Goal: Task Accomplishment & Management: Manage account settings

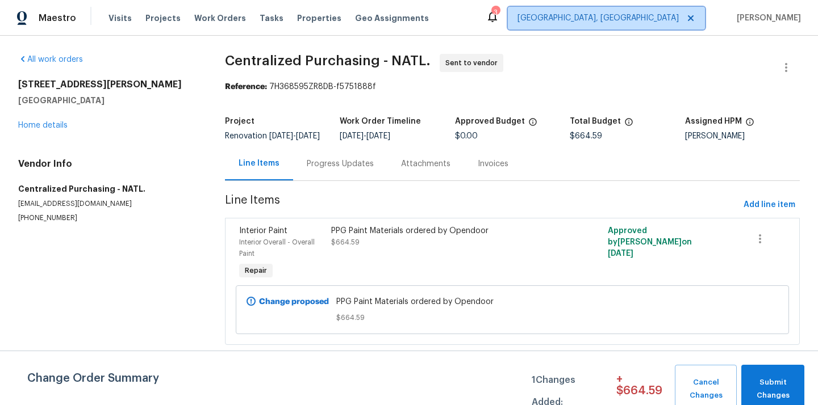
click at [687, 26] on span "[GEOGRAPHIC_DATA], [GEOGRAPHIC_DATA]" at bounding box center [606, 18] width 197 height 23
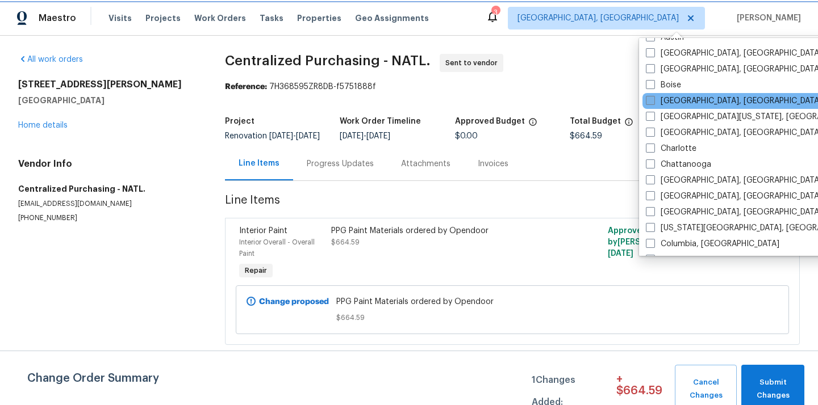
scroll to position [103, 0]
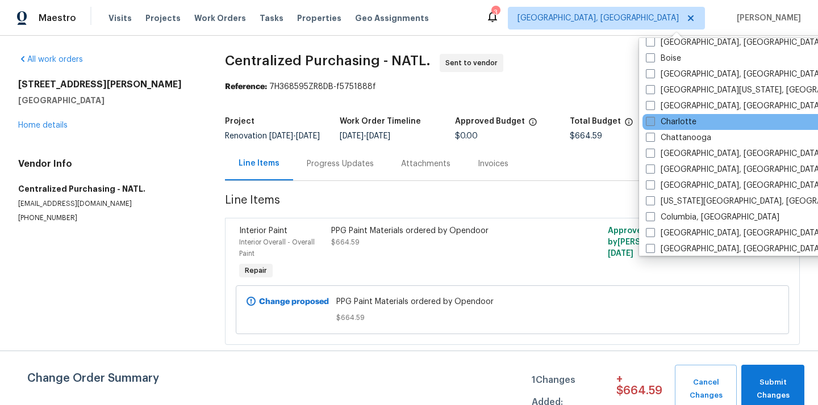
click at [661, 123] on label "Charlotte" at bounding box center [671, 121] width 51 height 11
click at [653, 123] on input "Charlotte" at bounding box center [649, 119] width 7 height 7
checkbox input "true"
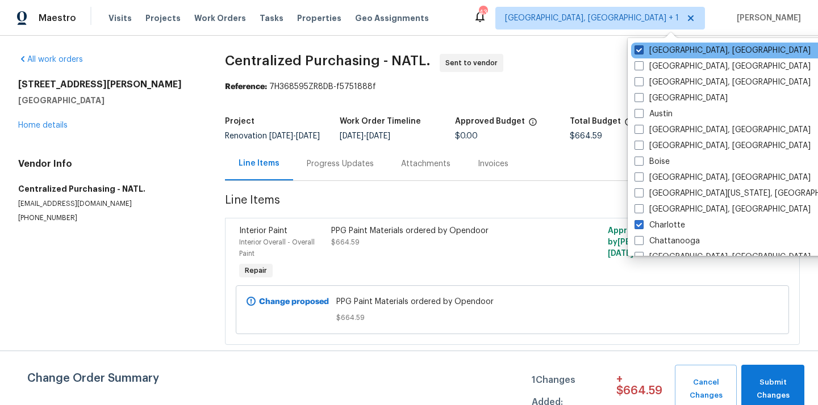
click at [645, 54] on label "[GEOGRAPHIC_DATA], [GEOGRAPHIC_DATA]" at bounding box center [722, 50] width 176 height 11
click at [642, 52] on input "[GEOGRAPHIC_DATA], [GEOGRAPHIC_DATA]" at bounding box center [637, 48] width 7 height 7
checkbox input "false"
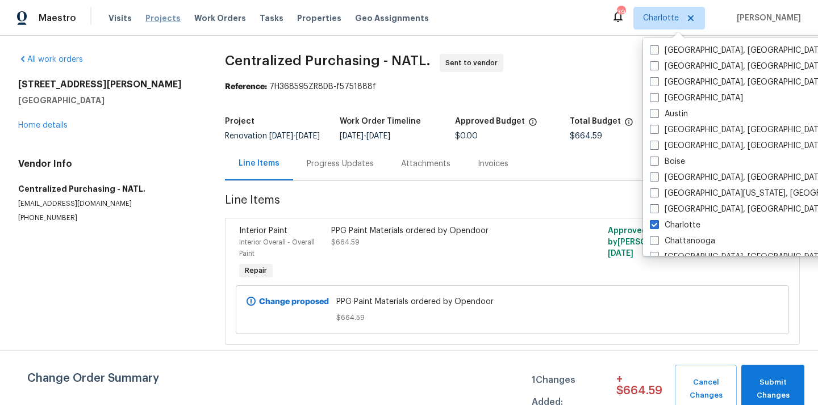
click at [161, 13] on span "Projects" at bounding box center [162, 17] width 35 height 11
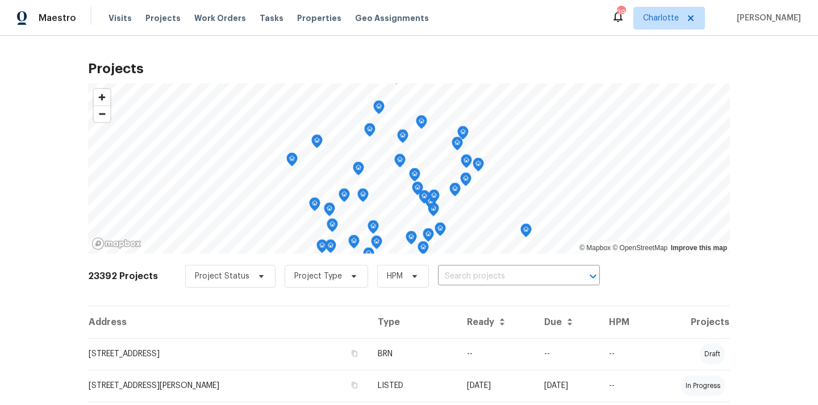
click at [510, 284] on input "text" at bounding box center [503, 277] width 130 height 18
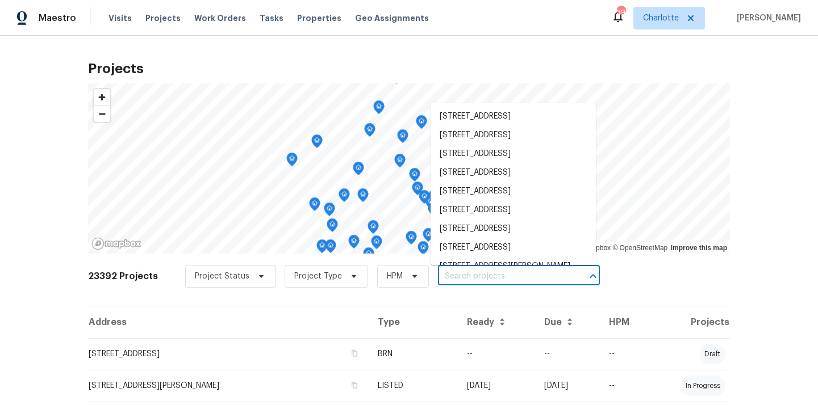
paste input "6372"
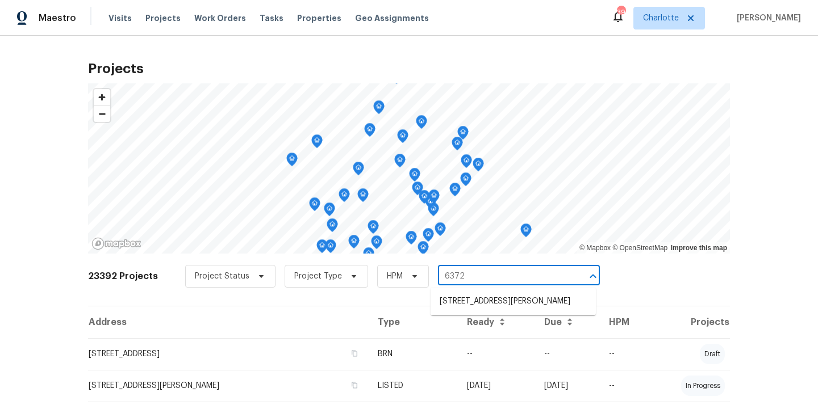
type input "6372"
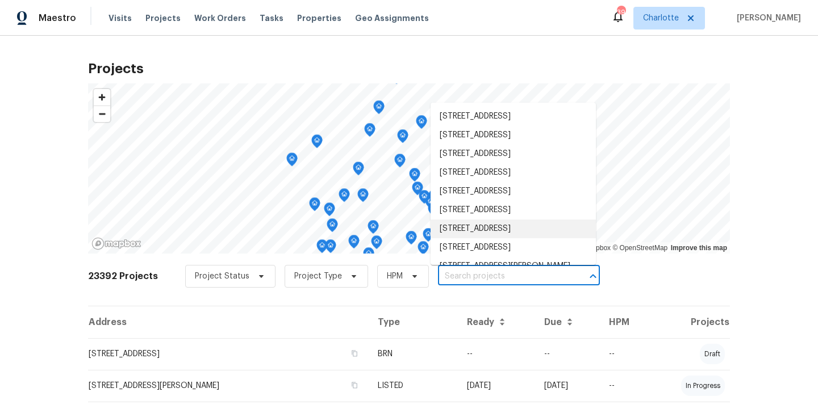
paste input "2813 Faircroft Way, Monroe, NC 28110"
type input "2813 Faircroft Way, Monroe, NC 28110"
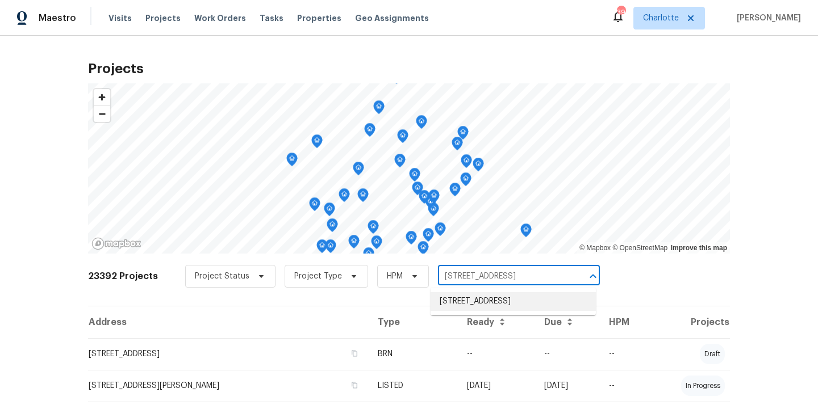
click at [481, 299] on li "2813 Faircroft Way, Monroe, NC 28110" at bounding box center [512, 301] width 165 height 19
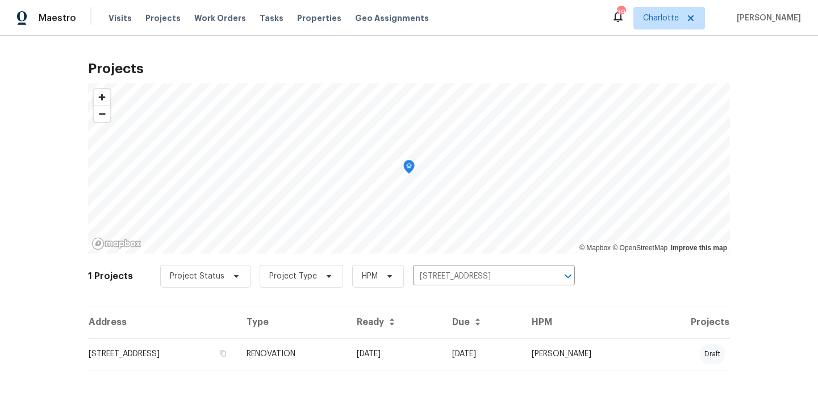
click at [347, 362] on td "RENOVATION" at bounding box center [292, 354] width 110 height 32
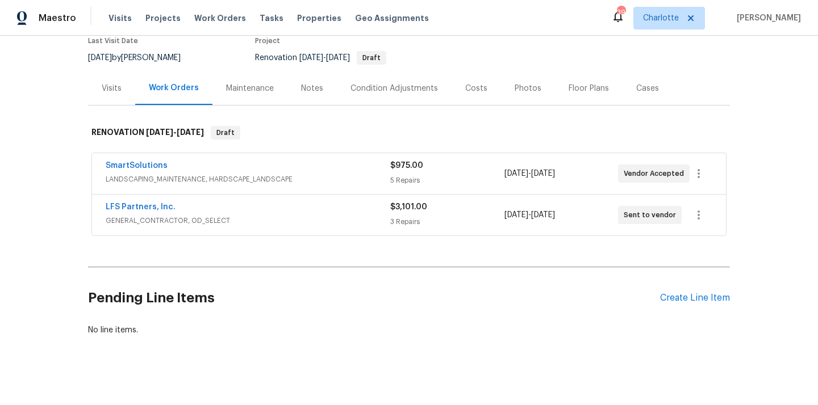
scroll to position [108, 0]
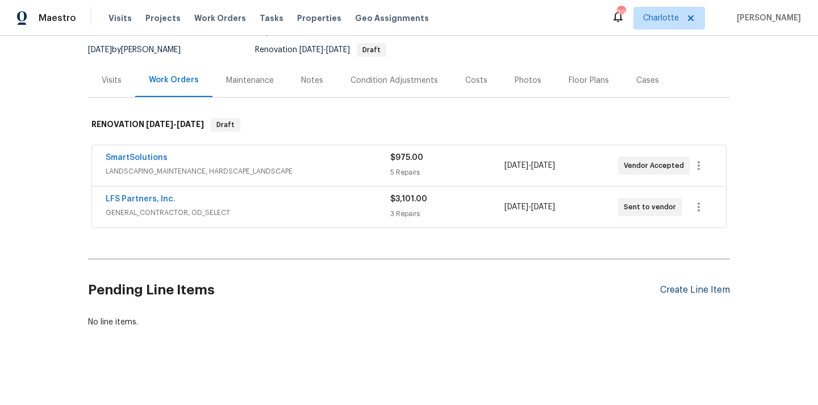
click at [676, 295] on div "Create Line Item" at bounding box center [695, 290] width 70 height 11
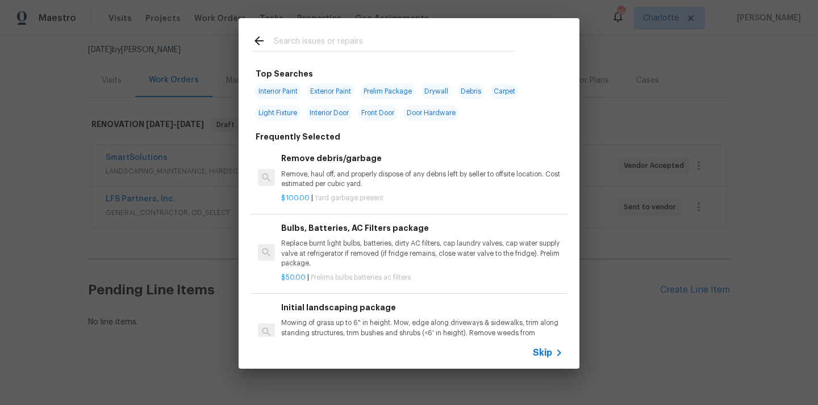
click at [425, 48] on input "text" at bounding box center [394, 42] width 241 height 17
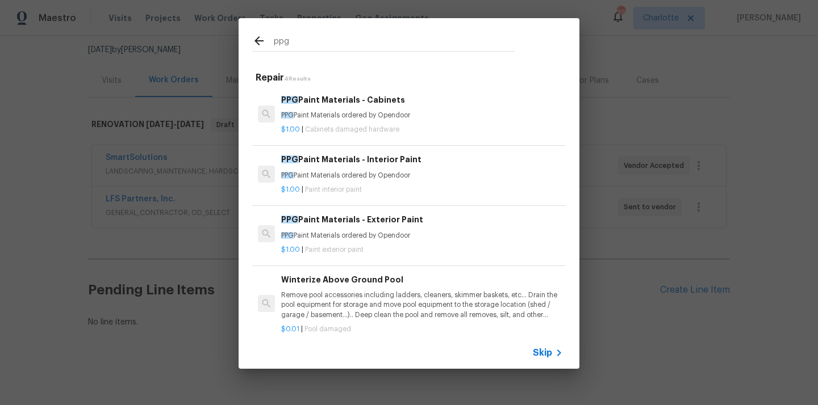
type input "ppg"
click at [398, 165] on h6 "PPG Paint Materials - Interior Paint" at bounding box center [422, 159] width 282 height 12
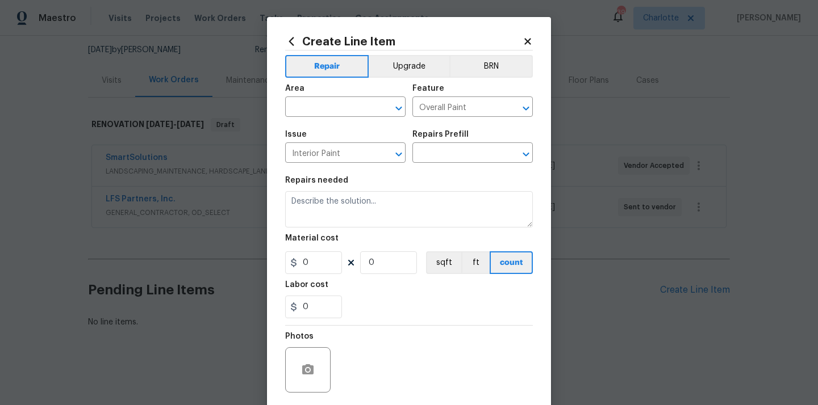
type input "PPG Paint Materials - Interior Paint $1.00"
type textarea "PPG Paint Materials ordered by Opendoor"
type input "1"
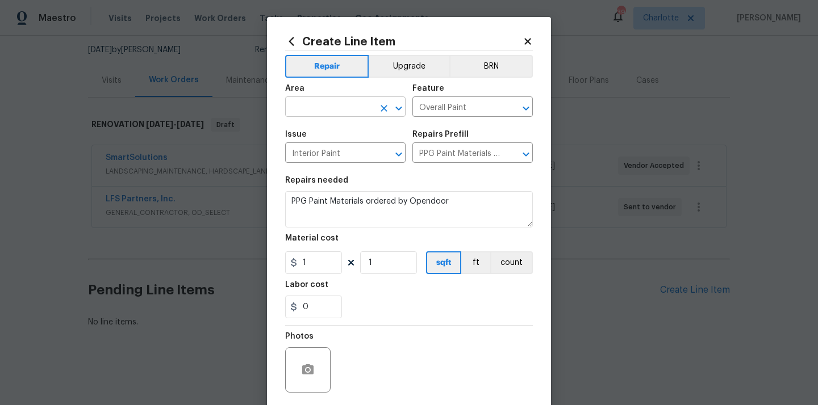
click at [348, 108] on input "text" at bounding box center [329, 108] width 89 height 18
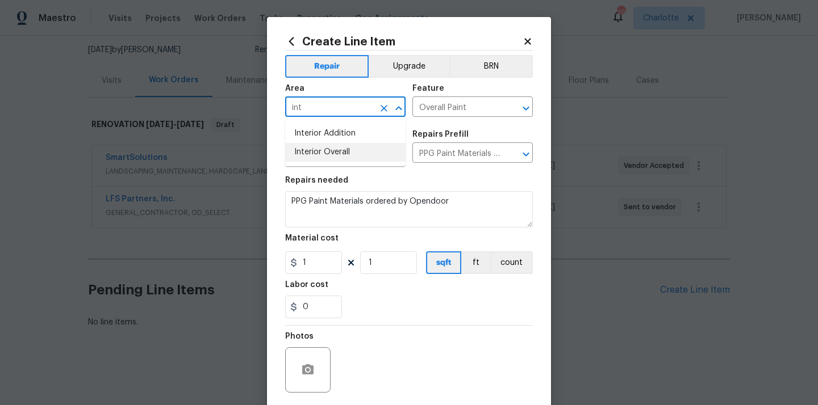
click at [341, 146] on li "Interior Overall" at bounding box center [345, 152] width 120 height 19
type input "Interior Overall"
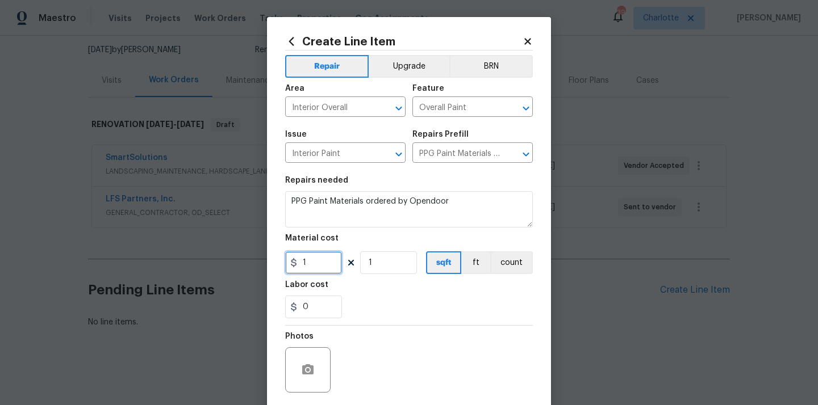
drag, startPoint x: 313, startPoint y: 265, endPoint x: 271, endPoint y: 259, distance: 43.0
click at [280, 262] on div "Create Line Item Repair Upgrade BRN Area Interior Overall ​ Feature Overall Pai…" at bounding box center [409, 244] width 284 height 455
paste input "651.66"
type input "651.66"
click at [392, 289] on div "Labor cost" at bounding box center [409, 288] width 248 height 15
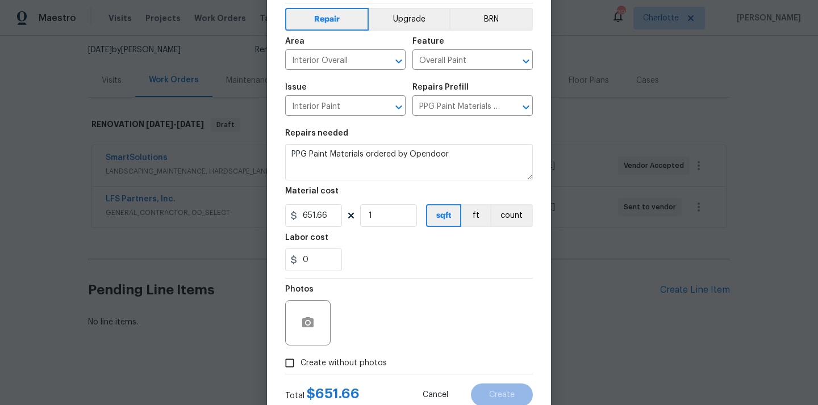
scroll to position [84, 0]
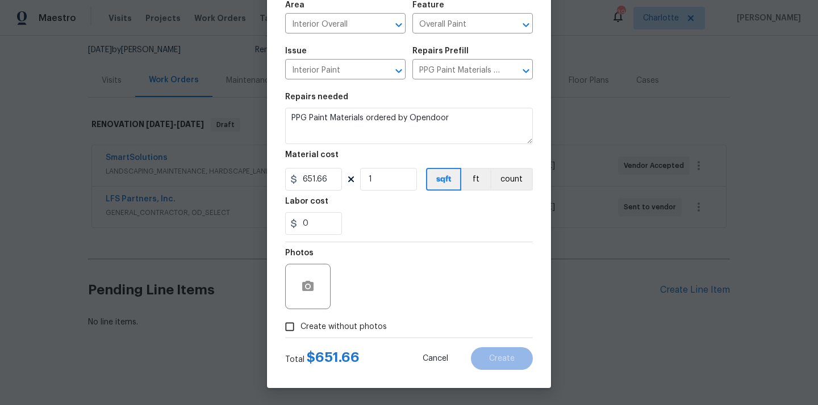
click at [375, 317] on label "Create without photos" at bounding box center [333, 327] width 108 height 22
click at [300, 317] on input "Create without photos" at bounding box center [290, 327] width 22 height 22
checkbox input "true"
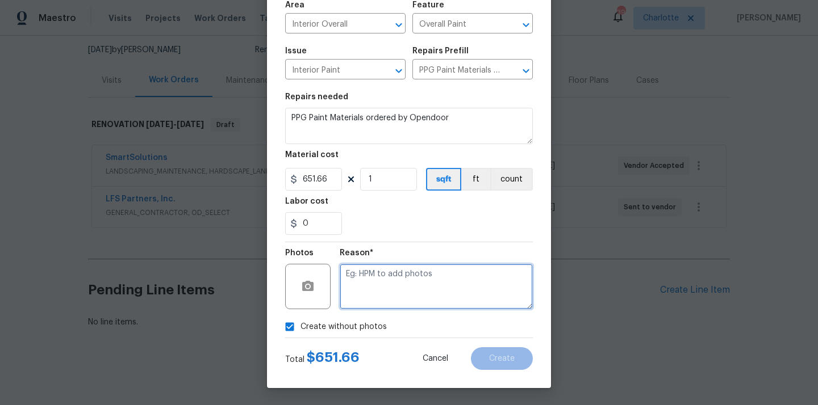
drag, startPoint x: 386, startPoint y: 294, endPoint x: 386, endPoint y: 286, distance: 8.5
click at [386, 294] on textarea at bounding box center [436, 286] width 193 height 45
type textarea "N/A"
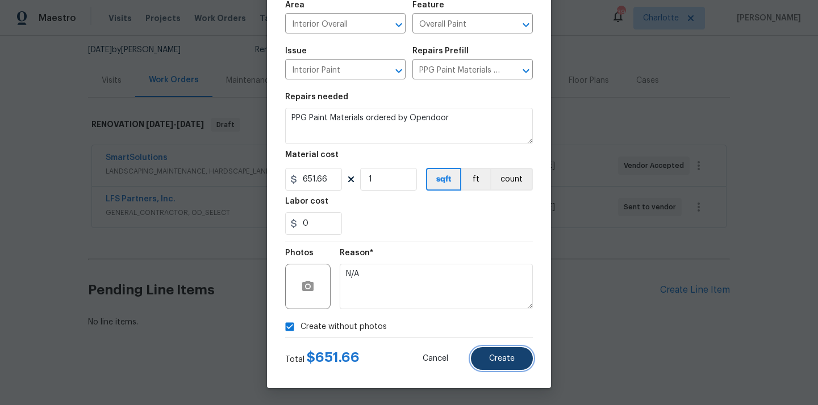
click at [518, 355] on button "Create" at bounding box center [502, 358] width 62 height 23
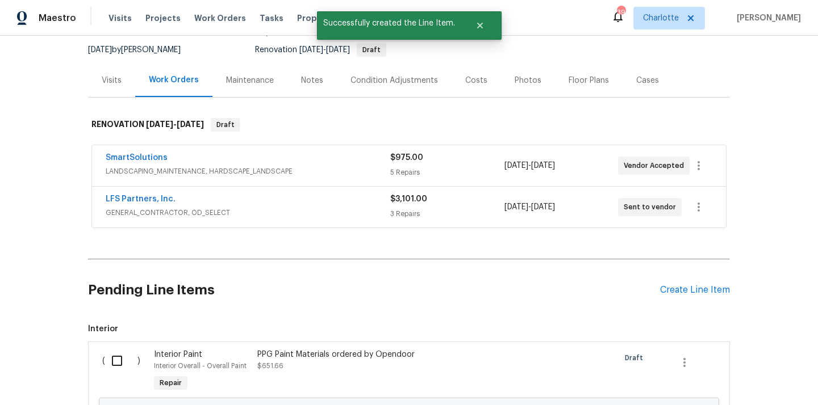
click at [104, 359] on div "( )" at bounding box center [125, 372] width 52 height 52
click at [116, 363] on input "checkbox" at bounding box center [121, 361] width 32 height 24
checkbox input "true"
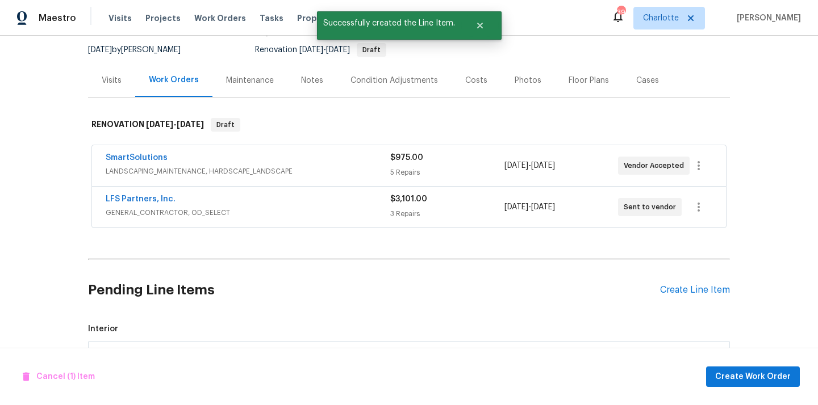
scroll to position [238, 0]
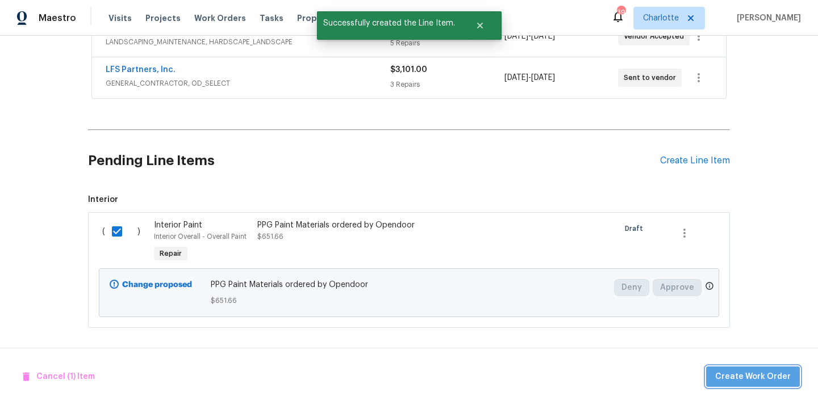
click at [768, 375] on span "Create Work Order" at bounding box center [753, 377] width 76 height 14
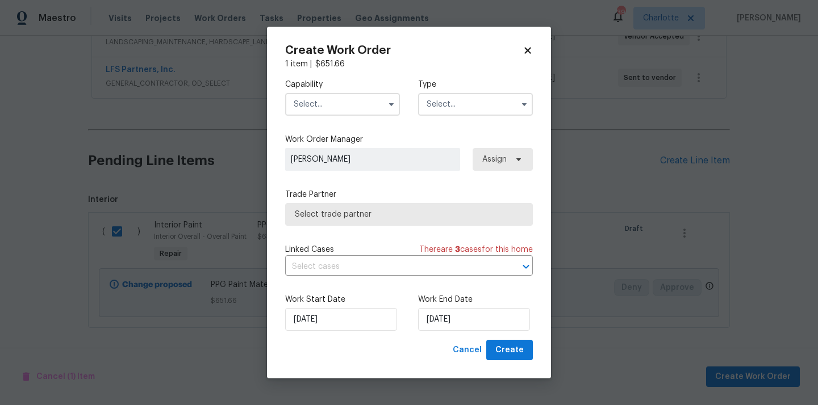
click at [371, 103] on input "text" at bounding box center [342, 104] width 115 height 23
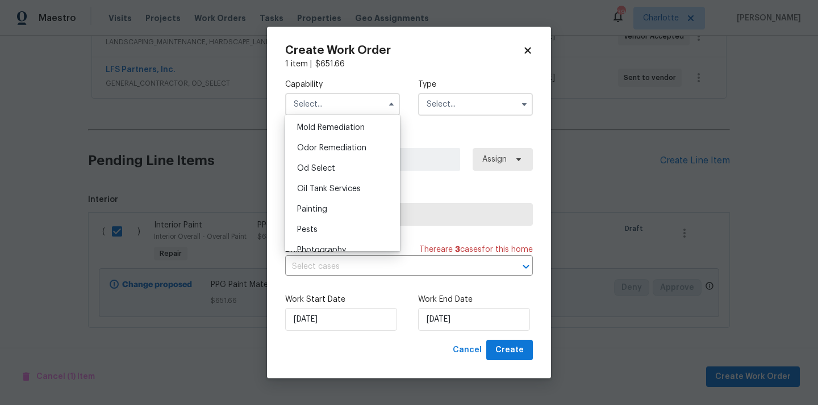
scroll to position [874, 0]
click at [346, 203] on div "Painting" at bounding box center [342, 208] width 109 height 20
type input "Painting"
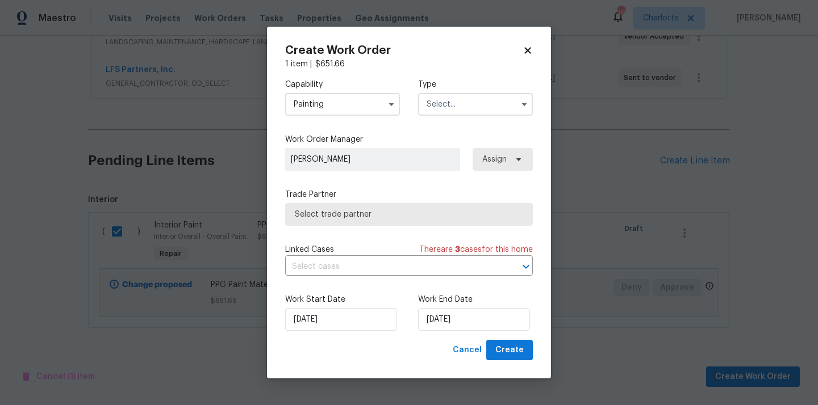
click at [481, 97] on input "text" at bounding box center [475, 104] width 115 height 23
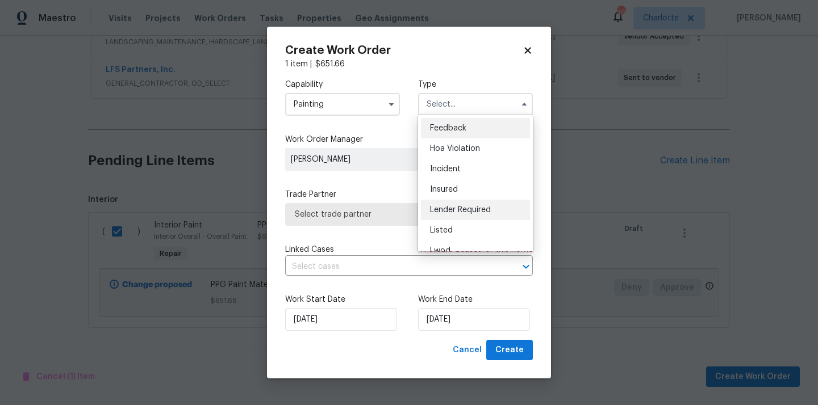
scroll to position [135, 0]
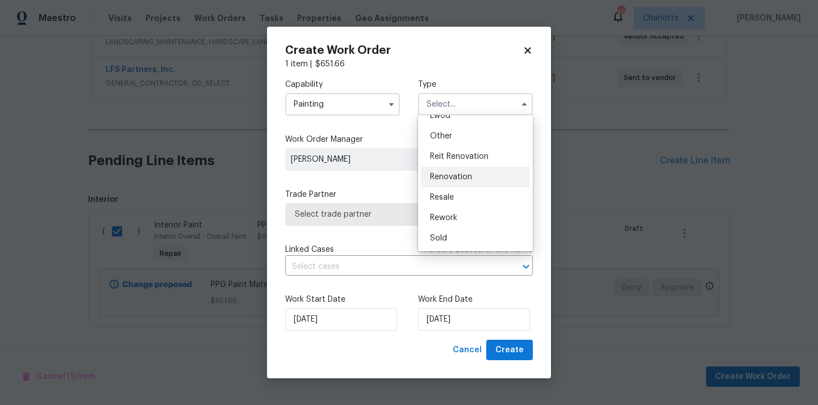
click at [479, 179] on div "Renovation" at bounding box center [475, 177] width 109 height 20
type input "Renovation"
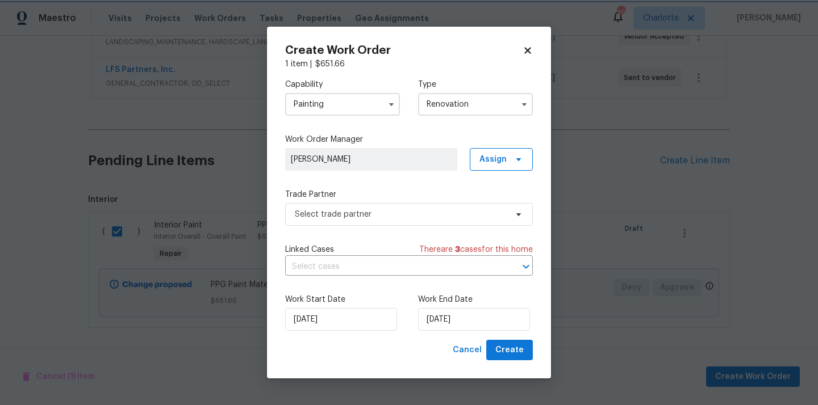
scroll to position [0, 0]
click at [504, 158] on span "Assign" at bounding box center [492, 159] width 27 height 11
click at [502, 204] on div "Assign to me" at bounding box center [502, 207] width 49 height 11
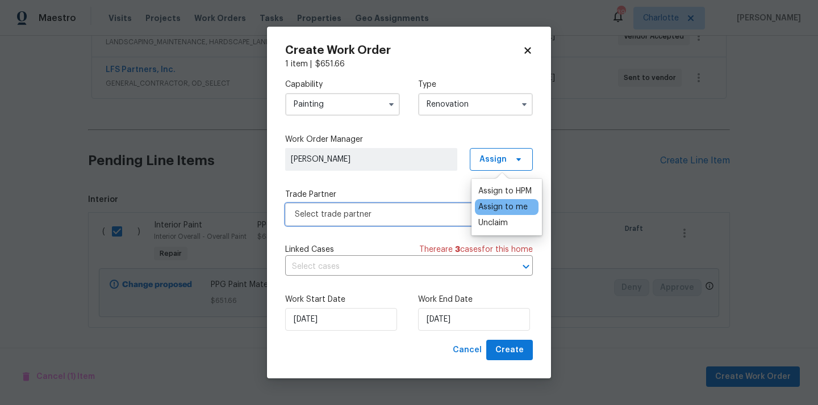
click at [401, 204] on span "Select trade partner" at bounding box center [409, 214] width 248 height 23
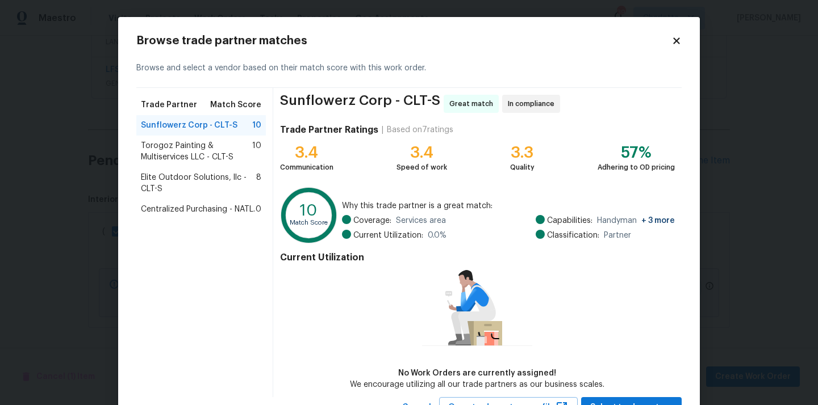
click at [225, 206] on span "Centralized Purchasing - NATL." at bounding box center [198, 209] width 114 height 11
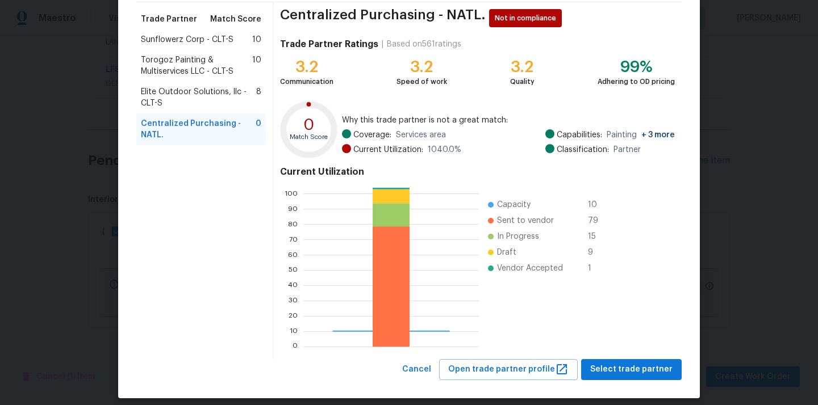
scroll to position [95, 0]
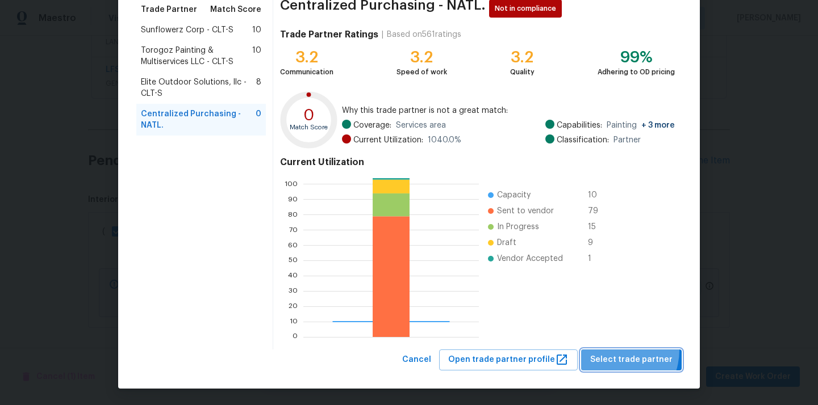
click at [613, 350] on button "Select trade partner" at bounding box center [631, 360] width 100 height 21
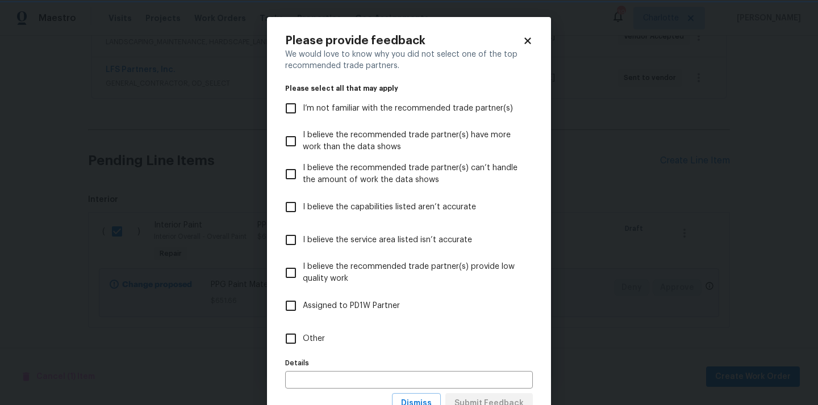
scroll to position [0, 0]
click at [479, 333] on label "Other" at bounding box center [401, 338] width 245 height 33
click at [303, 333] on input "Other" at bounding box center [291, 339] width 24 height 24
checkbox input "true"
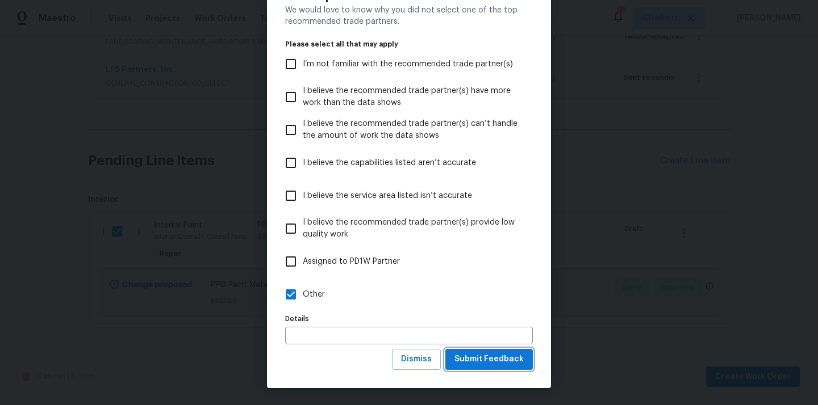
click at [487, 354] on span "Submit Feedback" at bounding box center [488, 360] width 69 height 14
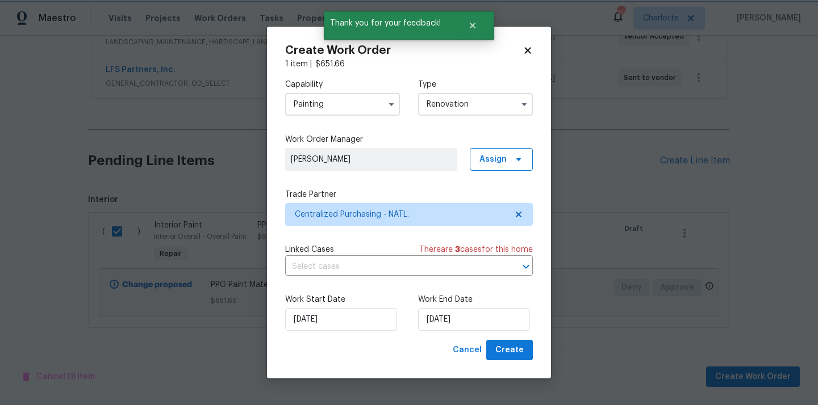
scroll to position [0, 0]
click at [510, 347] on span "Create" at bounding box center [509, 350] width 28 height 14
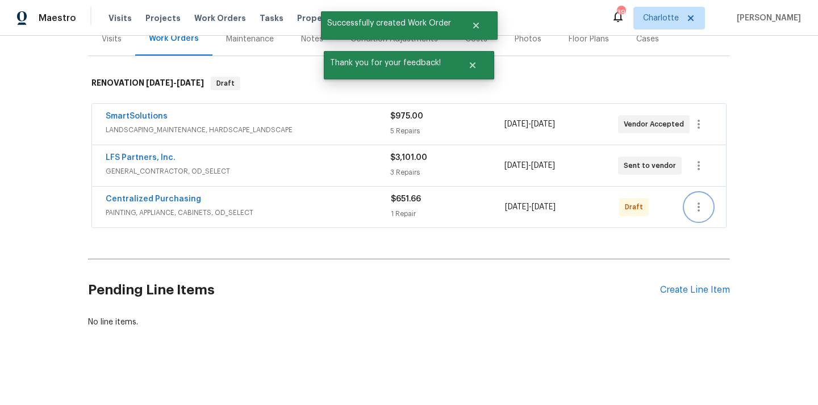
click at [701, 206] on icon "button" at bounding box center [699, 207] width 14 height 14
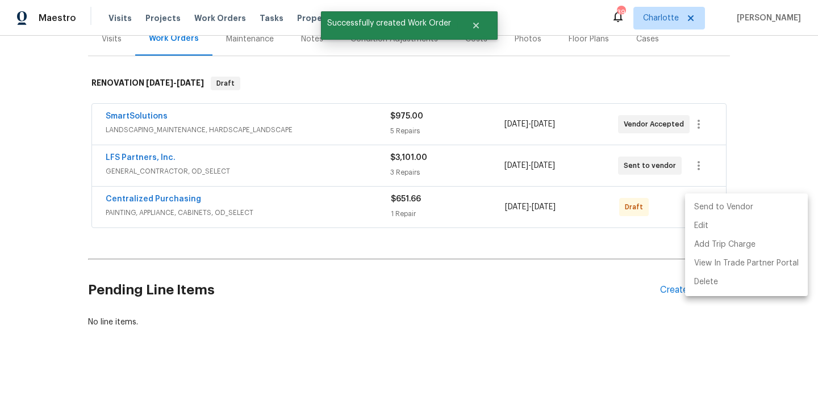
click at [702, 205] on li "Send to Vendor" at bounding box center [746, 207] width 123 height 19
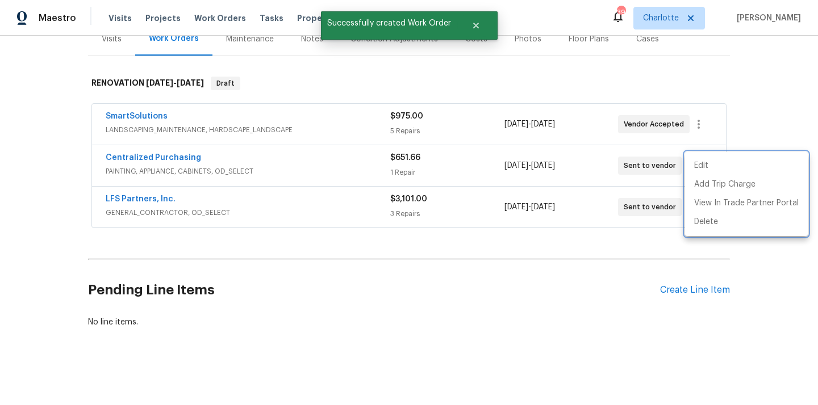
click at [202, 165] on div at bounding box center [409, 202] width 818 height 405
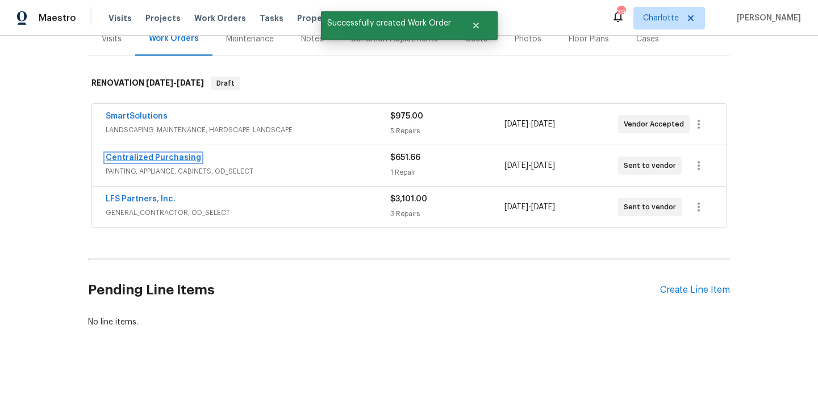
click at [179, 158] on link "Centralized Purchasing" at bounding box center [153, 158] width 95 height 8
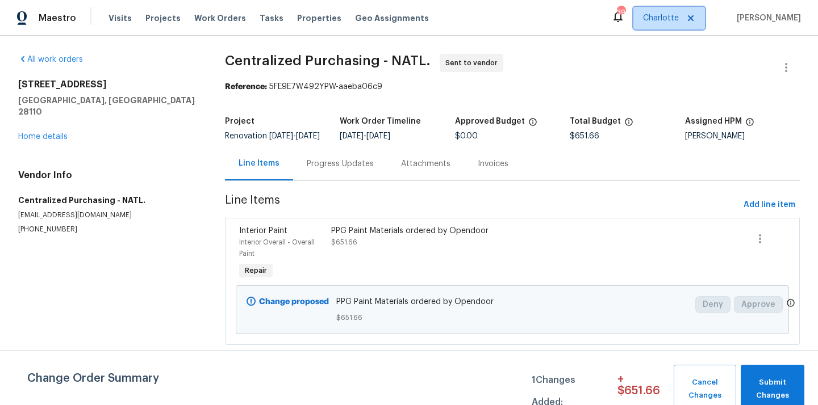
click at [675, 21] on span "Charlotte" at bounding box center [661, 17] width 36 height 11
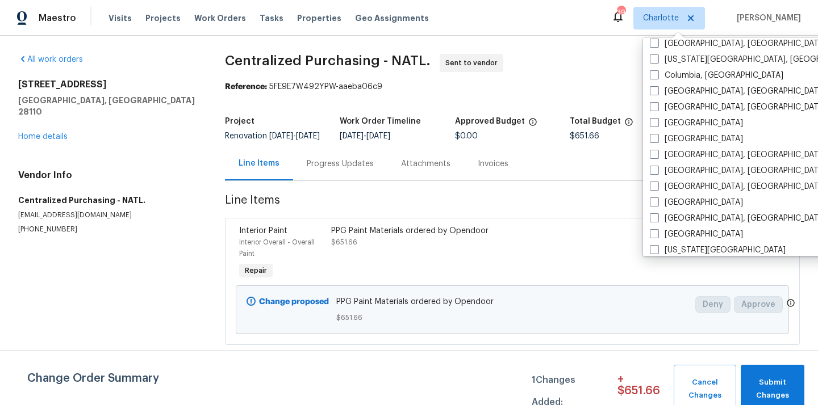
scroll to position [400, 0]
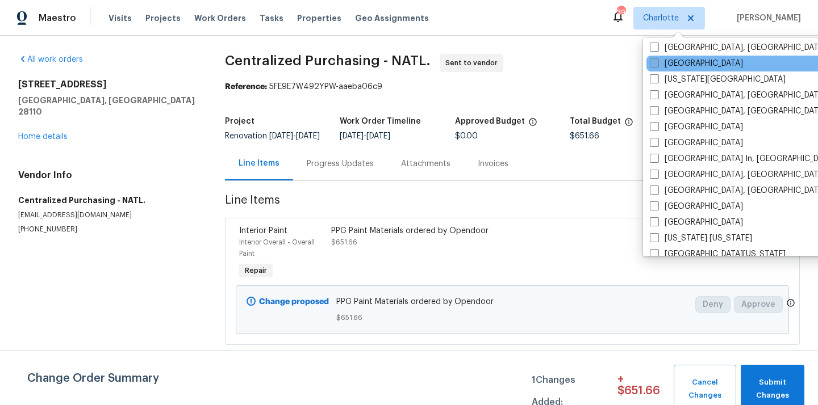
click at [673, 60] on label "[GEOGRAPHIC_DATA]" at bounding box center [696, 63] width 93 height 11
click at [657, 60] on input "[GEOGRAPHIC_DATA]" at bounding box center [653, 61] width 7 height 7
checkbox input "true"
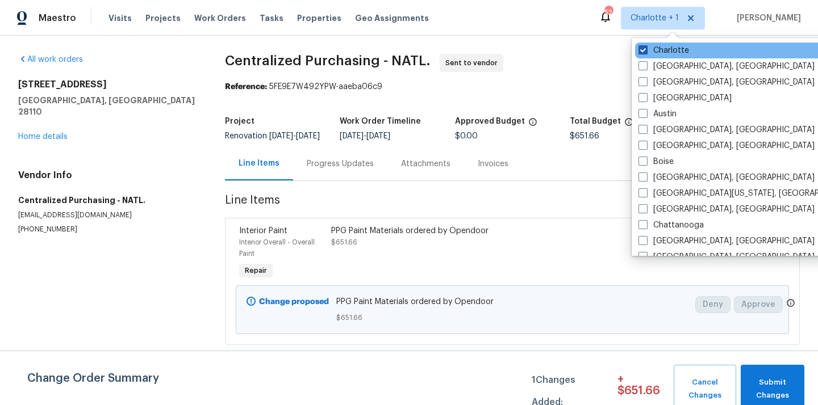
click at [670, 50] on label "Charlotte" at bounding box center [663, 50] width 51 height 11
click at [646, 50] on input "Charlotte" at bounding box center [641, 48] width 7 height 7
checkbox input "false"
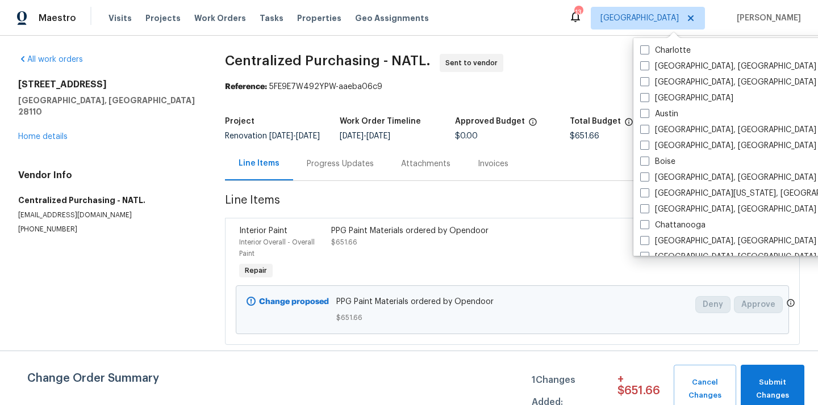
click at [153, 24] on div "Visits Projects Work Orders Tasks Properties Geo Assignments" at bounding box center [275, 18] width 334 height 23
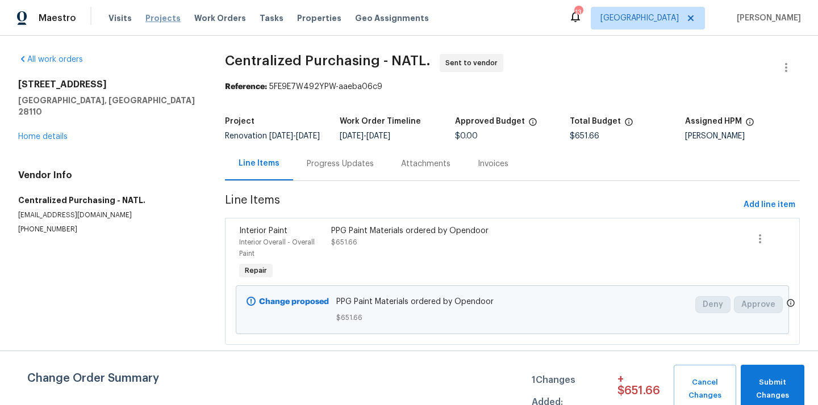
click at [153, 17] on span "Projects" at bounding box center [162, 17] width 35 height 11
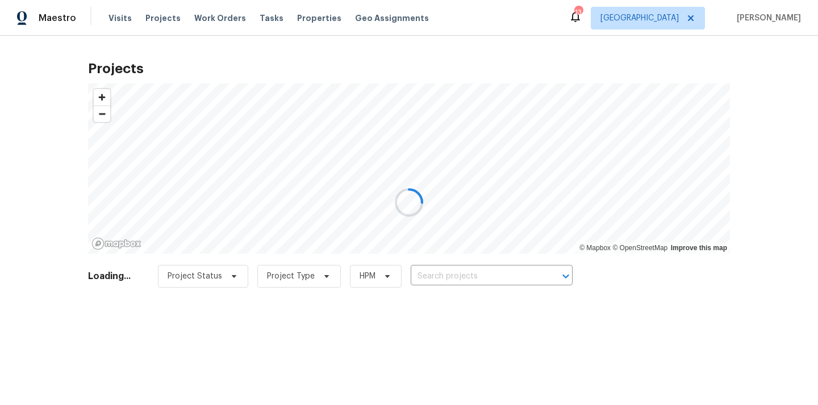
click at [465, 280] on div at bounding box center [409, 202] width 818 height 405
click at [465, 279] on div at bounding box center [409, 202] width 818 height 405
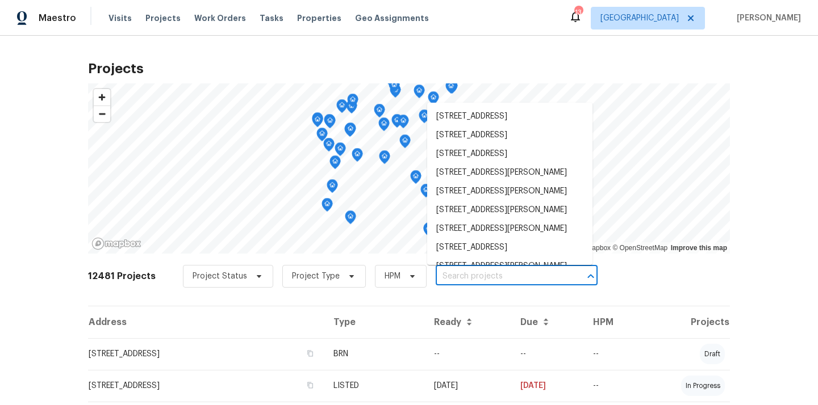
click at [465, 279] on input "text" at bounding box center [500, 277] width 130 height 18
paste input "4145 Hunt St, Jacksonville, FL 32254"
type input "4145 Hunt St, Jacksonville, FL 32254"
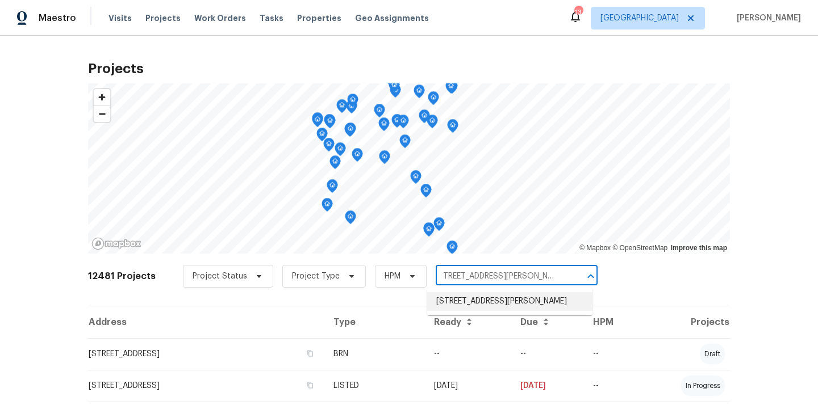
click at [464, 296] on li "4145 Hunt St, Jacksonville, FL 32254" at bounding box center [509, 301] width 165 height 19
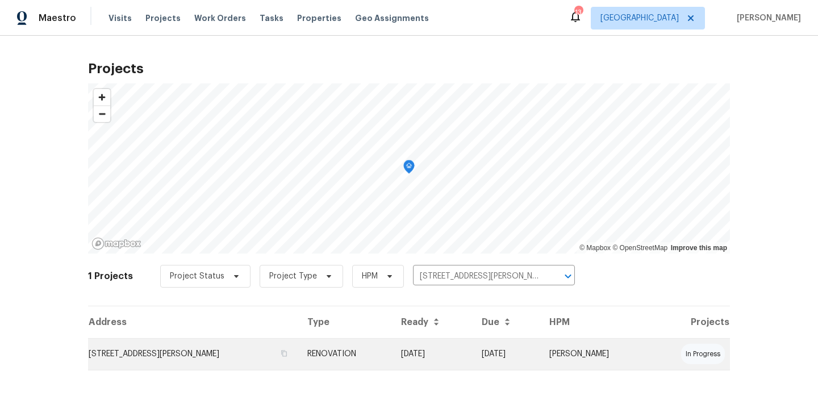
click at [375, 346] on td "RENOVATION" at bounding box center [345, 354] width 94 height 32
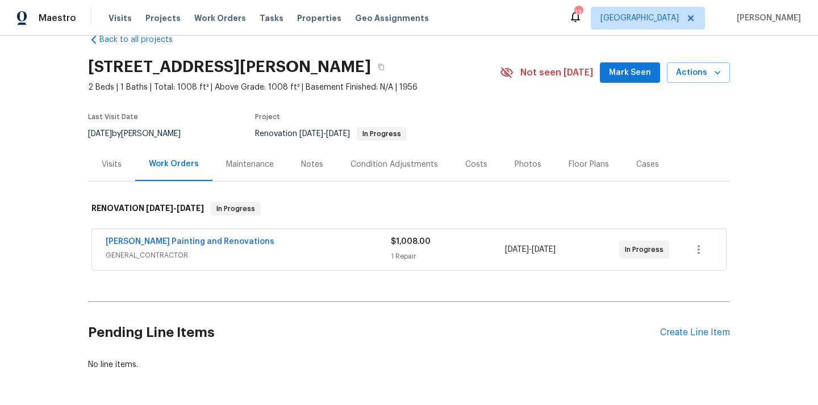
scroll to position [40, 0]
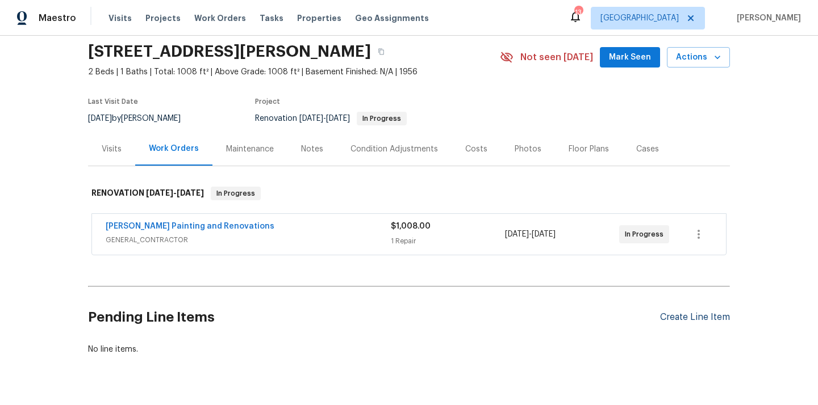
click at [686, 319] on div "Create Line Item" at bounding box center [695, 317] width 70 height 11
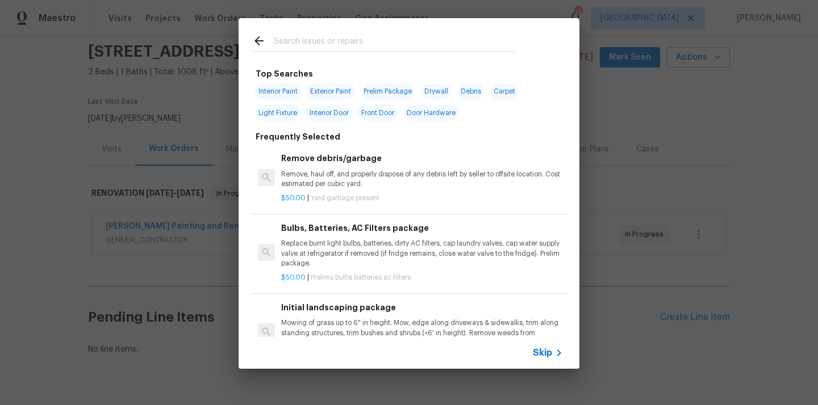
click at [394, 47] on input "text" at bounding box center [394, 42] width 241 height 17
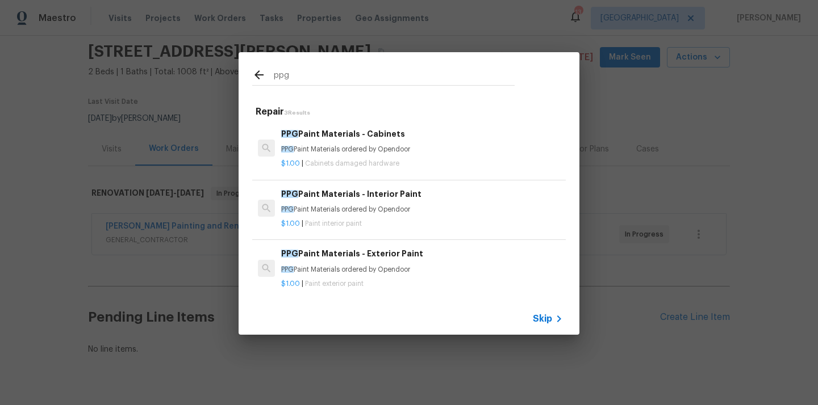
type input "ppg"
click at [378, 204] on div "PPG Paint Materials - Interior Paint PPG Paint Materials ordered by Opendoor" at bounding box center [422, 201] width 282 height 27
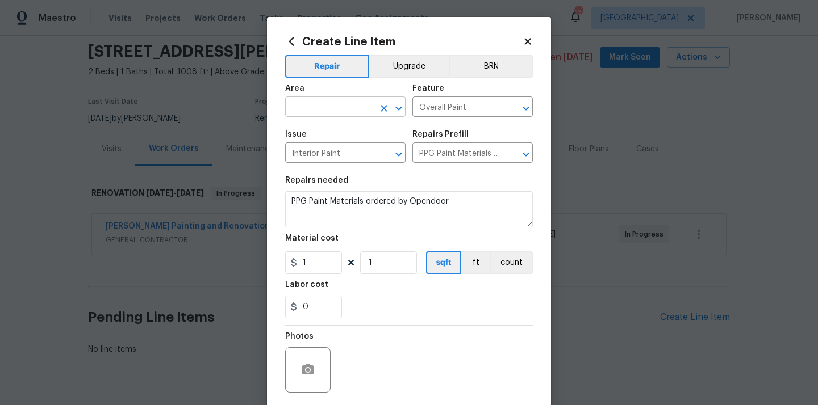
click at [345, 104] on input "text" at bounding box center [329, 108] width 89 height 18
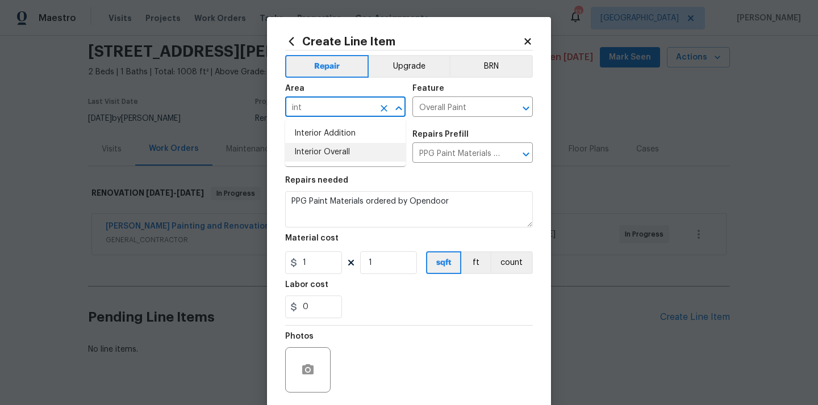
click at [329, 152] on li "Interior Overall" at bounding box center [345, 152] width 120 height 19
type input "Interior Overall"
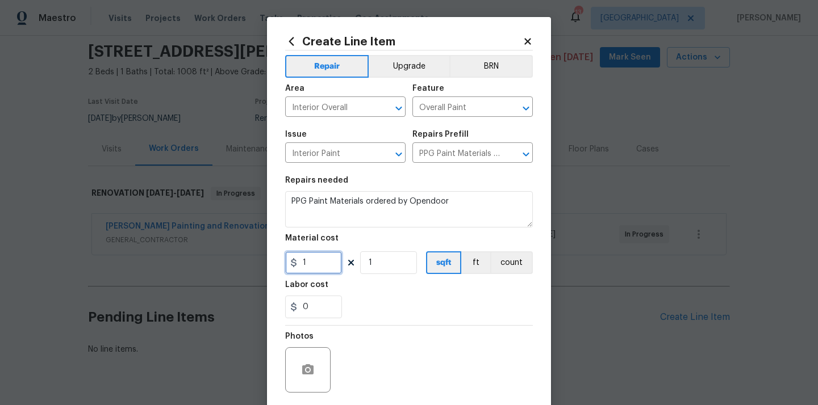
drag, startPoint x: 316, startPoint y: 265, endPoint x: 277, endPoint y: 259, distance: 39.6
click at [280, 259] on div "Create Line Item Repair Upgrade BRN Area Interior Overall ​ Feature Overall Pai…" at bounding box center [409, 244] width 284 height 455
paste input "280.75"
type input "280.75"
click at [383, 293] on div "Labor cost" at bounding box center [409, 288] width 248 height 15
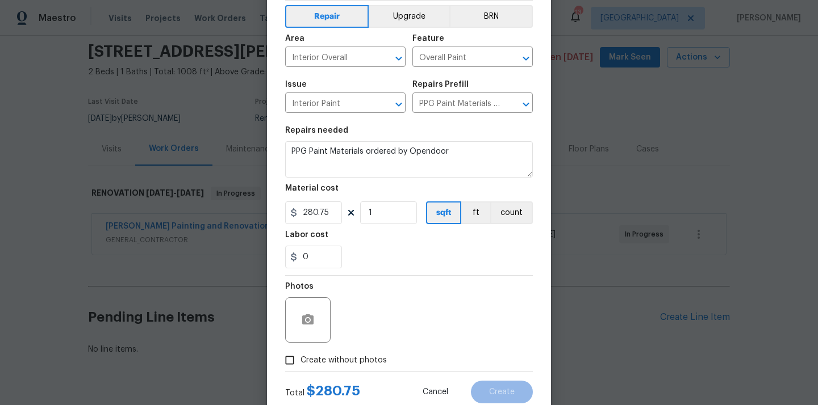
scroll to position [84, 0]
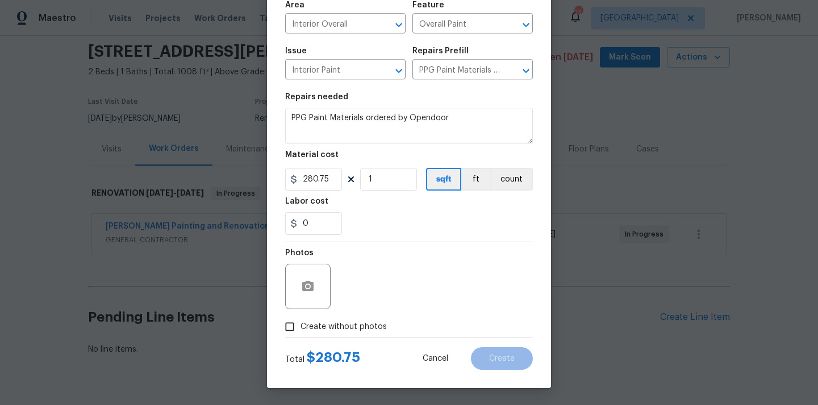
click at [365, 325] on span "Create without photos" at bounding box center [343, 327] width 86 height 12
click at [300, 325] on input "Create without photos" at bounding box center [290, 327] width 22 height 22
checkbox input "true"
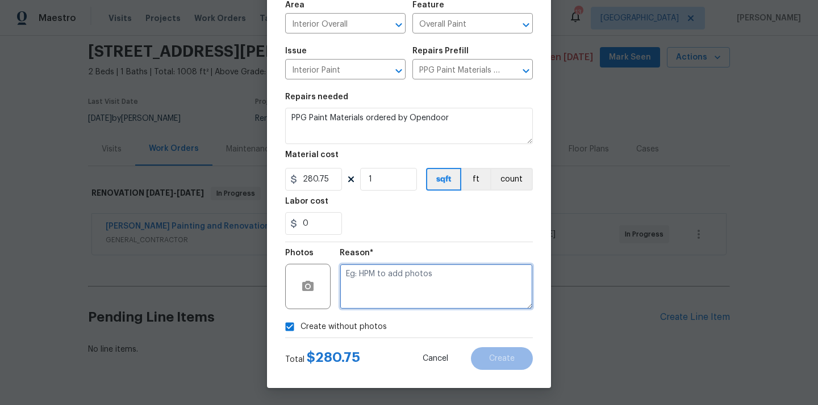
click at [373, 287] on textarea at bounding box center [436, 286] width 193 height 45
type textarea "N/A"
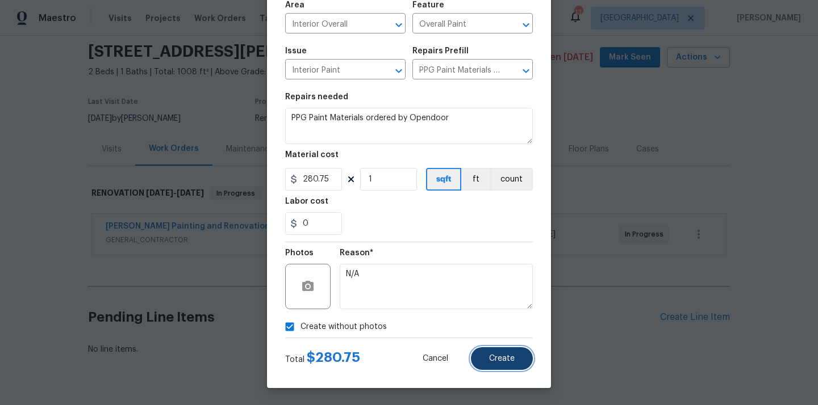
click at [493, 360] on span "Create" at bounding box center [502, 359] width 26 height 9
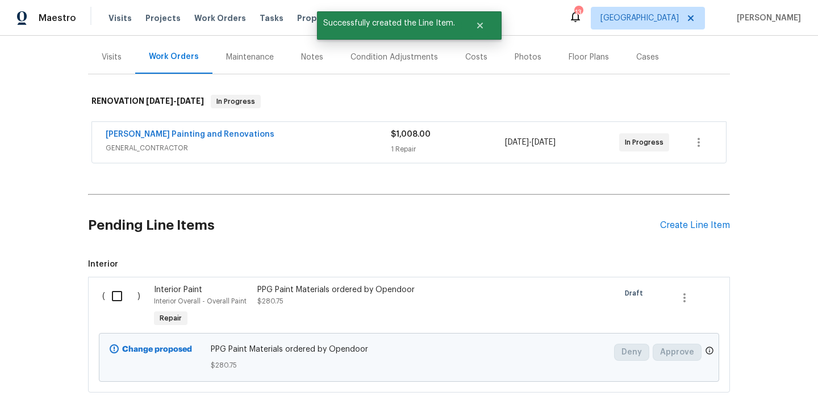
scroll to position [196, 0]
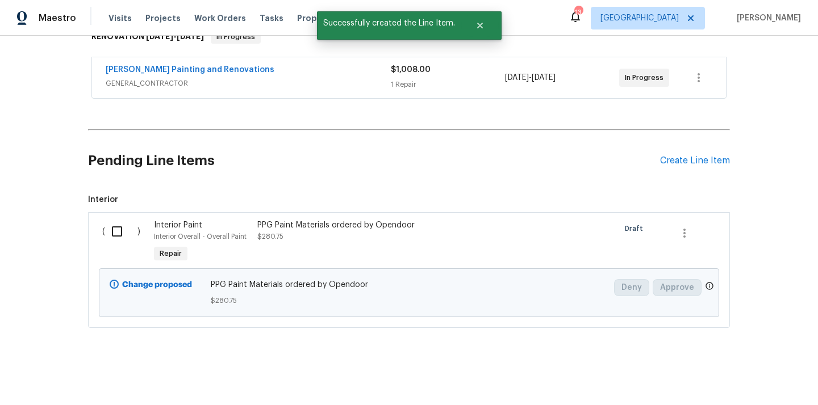
click at [115, 225] on input "checkbox" at bounding box center [121, 232] width 32 height 24
checkbox input "true"
click at [745, 376] on span "Create Work Order" at bounding box center [753, 377] width 76 height 14
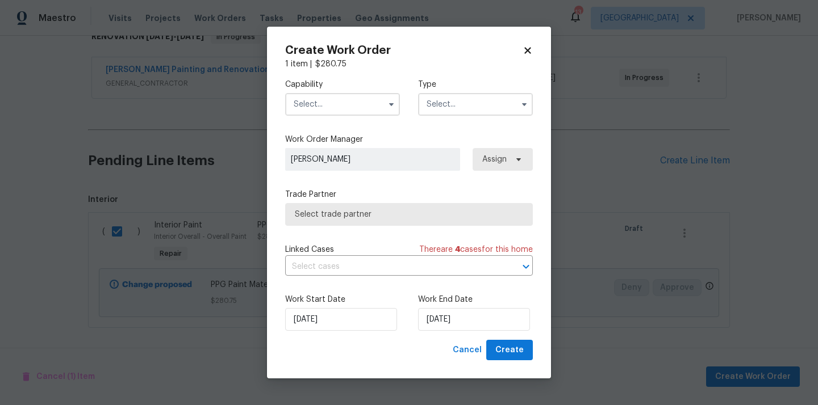
click at [350, 100] on input "text" at bounding box center [342, 104] width 115 height 23
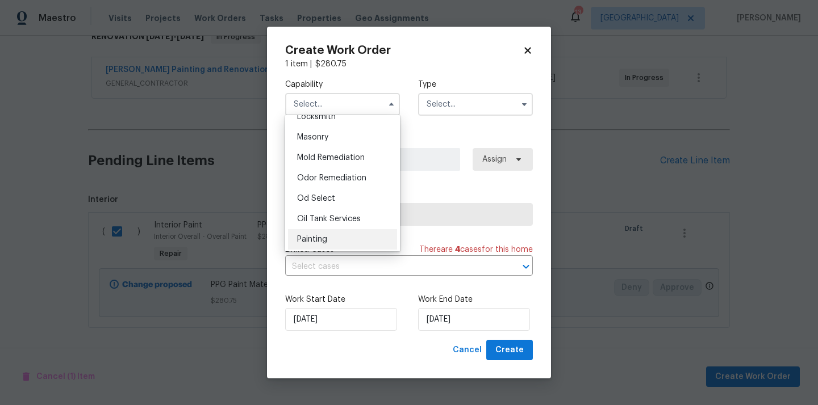
click at [338, 238] on div "Painting" at bounding box center [342, 239] width 109 height 20
type input "Painting"
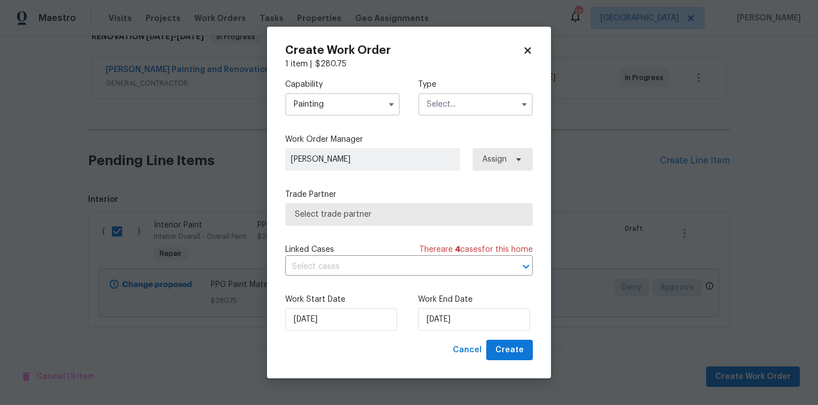
click at [475, 95] on input "text" at bounding box center [475, 104] width 115 height 23
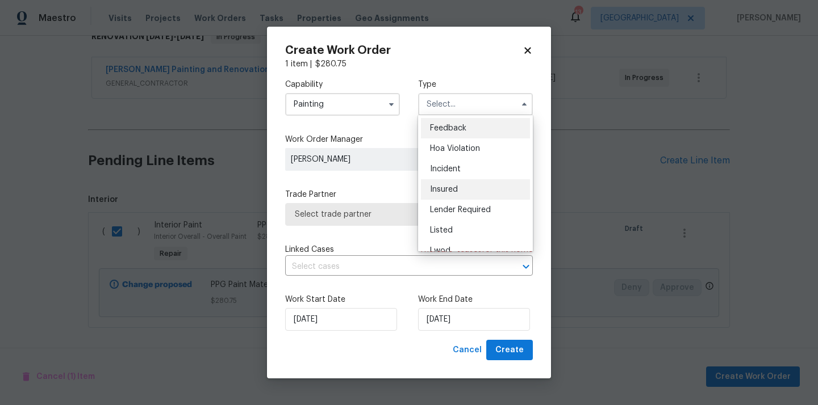
scroll to position [135, 0]
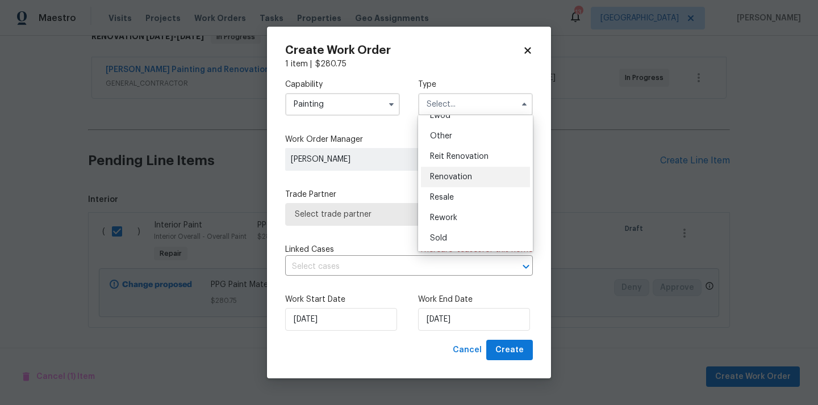
click at [468, 181] on div "Renovation" at bounding box center [475, 177] width 109 height 20
type input "Renovation"
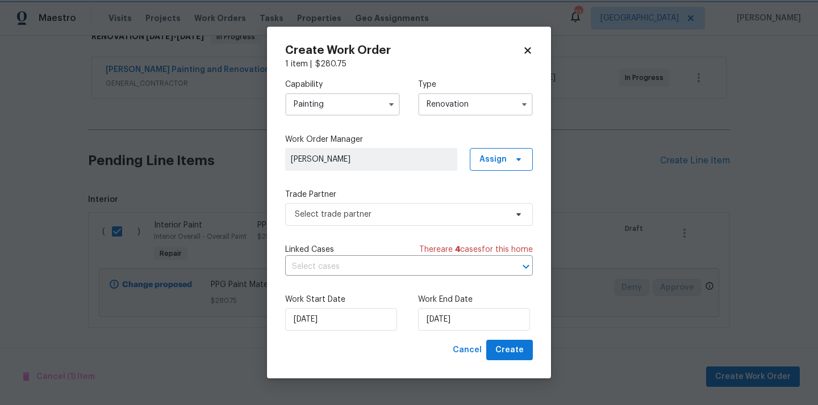
scroll to position [0, 0]
click at [497, 170] on span "Assign" at bounding box center [501, 159] width 63 height 23
click at [492, 205] on div "Assign to me" at bounding box center [502, 207] width 49 height 11
click at [402, 216] on span "Select trade partner" at bounding box center [401, 214] width 212 height 11
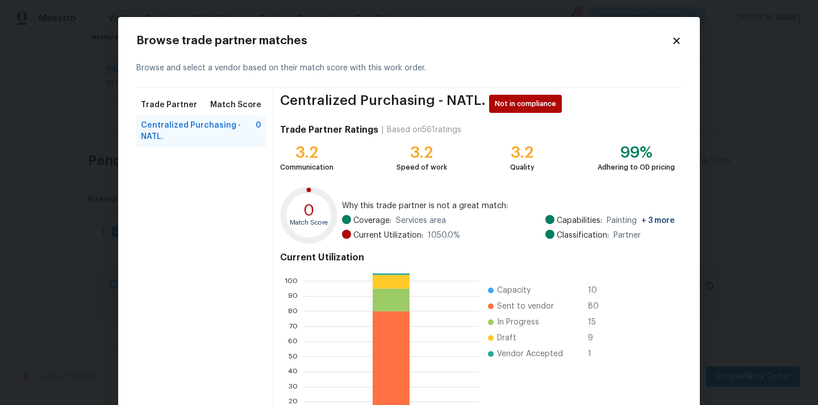
scroll to position [95, 0]
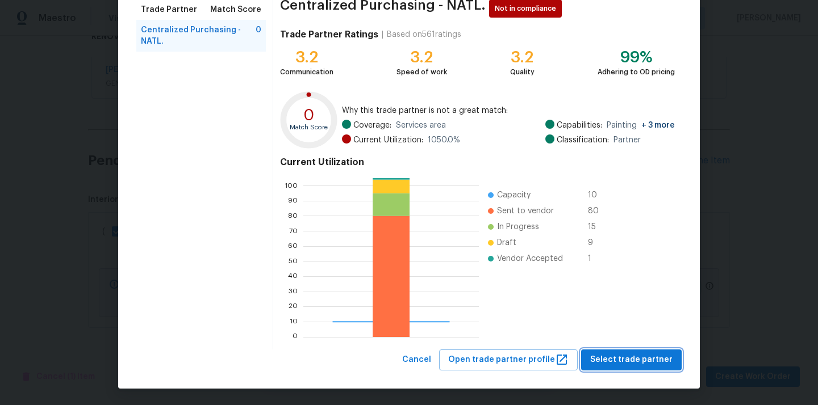
click at [619, 350] on button "Select trade partner" at bounding box center [631, 360] width 100 height 21
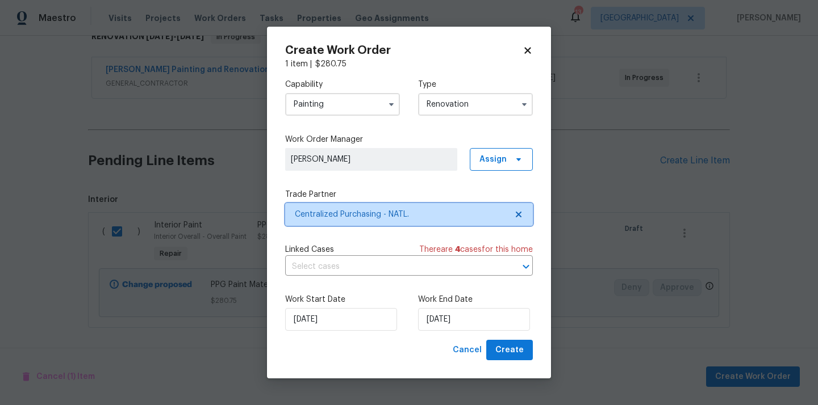
scroll to position [0, 0]
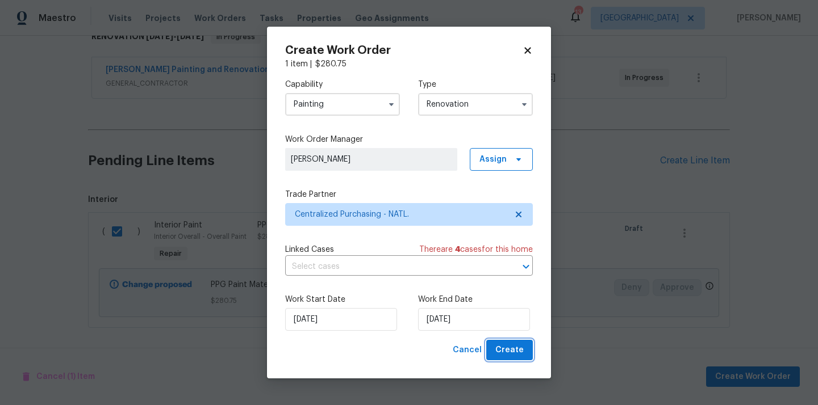
click at [520, 347] on span "Create" at bounding box center [509, 350] width 28 height 14
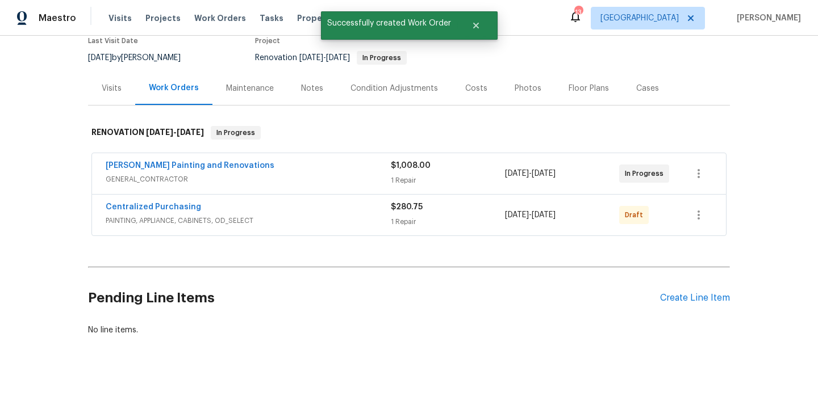
scroll to position [99, 0]
click at [685, 218] on button "button" at bounding box center [698, 216] width 27 height 27
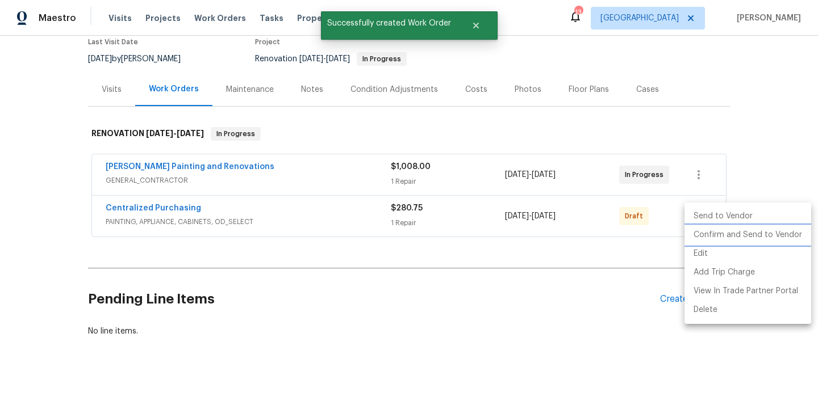
click at [690, 234] on li "Confirm and Send to Vendor" at bounding box center [747, 235] width 127 height 19
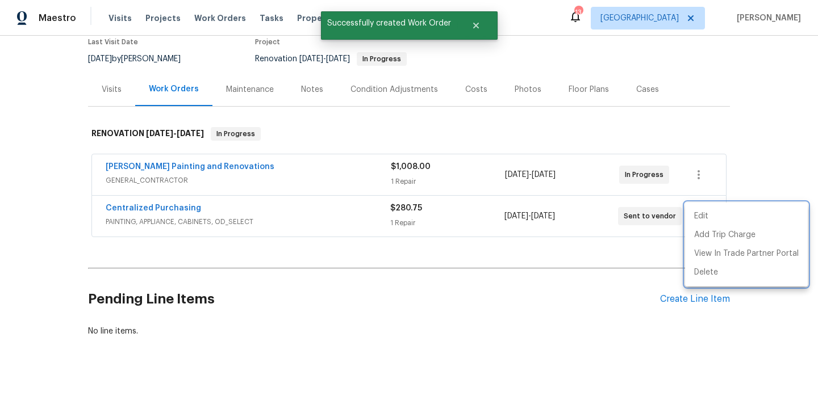
click at [363, 227] on div at bounding box center [409, 202] width 818 height 405
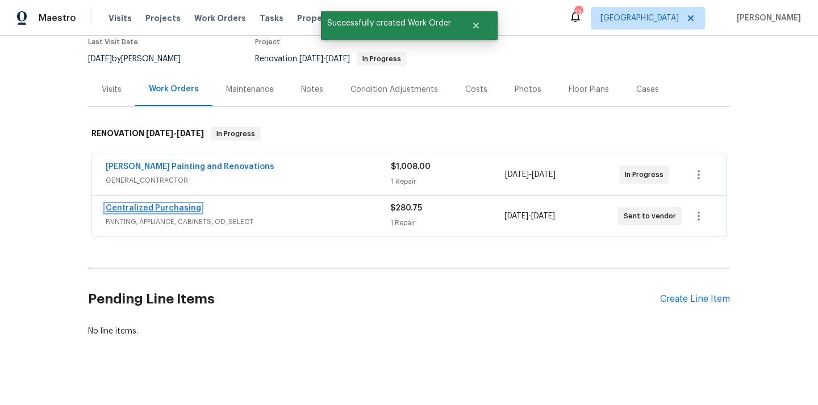
click at [187, 210] on link "Centralized Purchasing" at bounding box center [153, 208] width 95 height 8
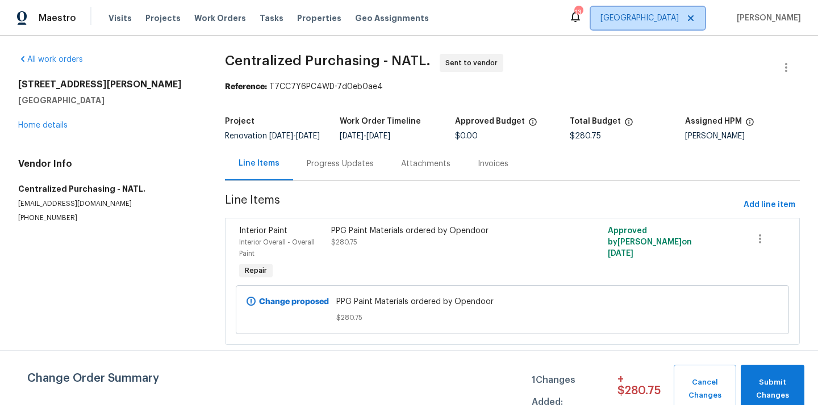
click at [664, 16] on span "[GEOGRAPHIC_DATA]" at bounding box center [639, 17] width 78 height 11
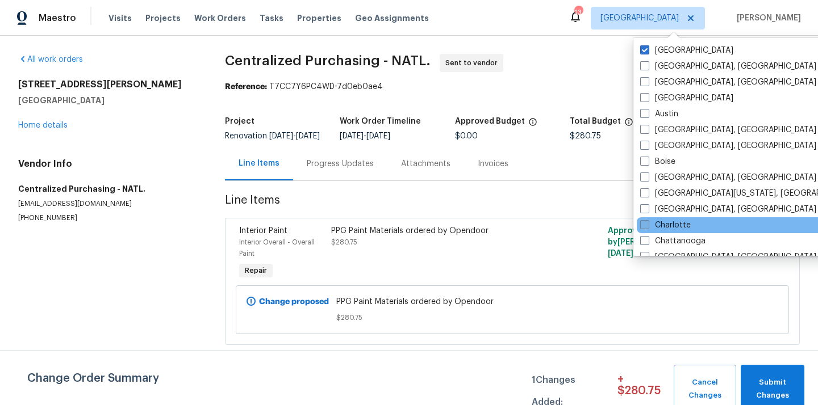
click at [666, 220] on label "Charlotte" at bounding box center [665, 225] width 51 height 11
click at [647, 220] on input "Charlotte" at bounding box center [643, 223] width 7 height 7
checkbox input "true"
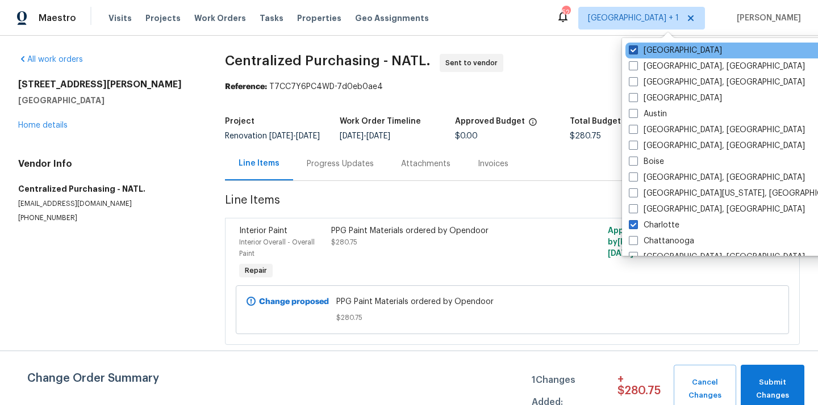
click at [660, 52] on label "[GEOGRAPHIC_DATA]" at bounding box center [675, 50] width 93 height 11
click at [636, 52] on input "[GEOGRAPHIC_DATA]" at bounding box center [632, 48] width 7 height 7
checkbox input "false"
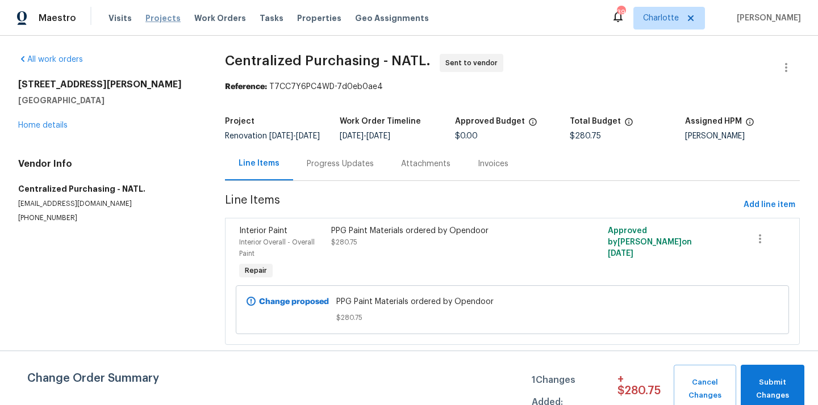
click at [160, 14] on span "Projects" at bounding box center [162, 17] width 35 height 11
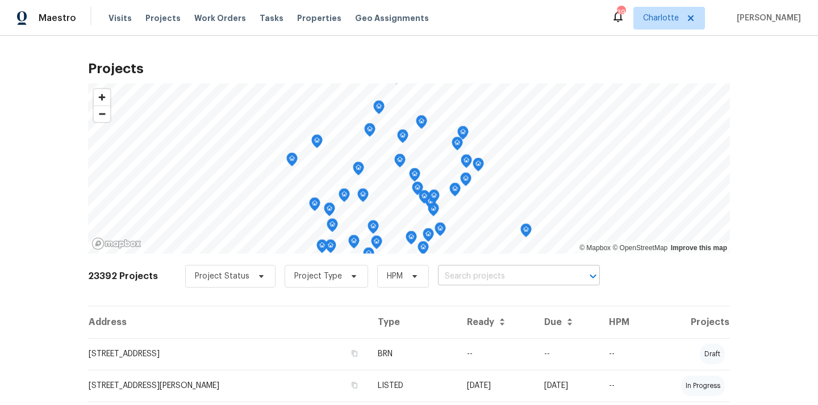
click at [464, 276] on input "text" at bounding box center [503, 277] width 130 height 18
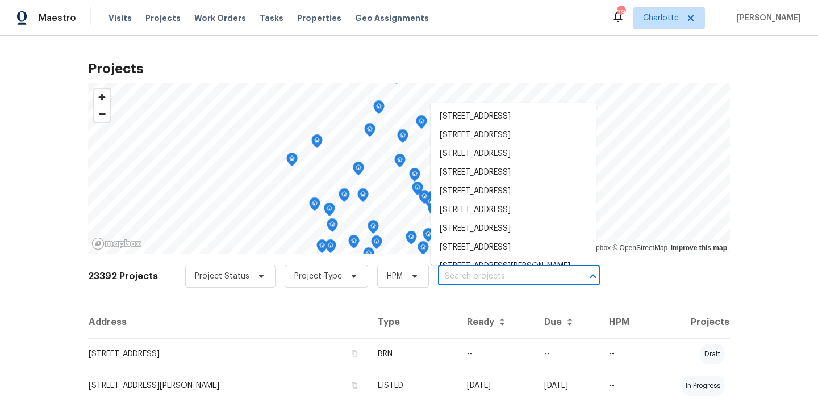
paste input "[STREET_ADDRESS][PERSON_NAME]"
type input "[STREET_ADDRESS][PERSON_NAME]"
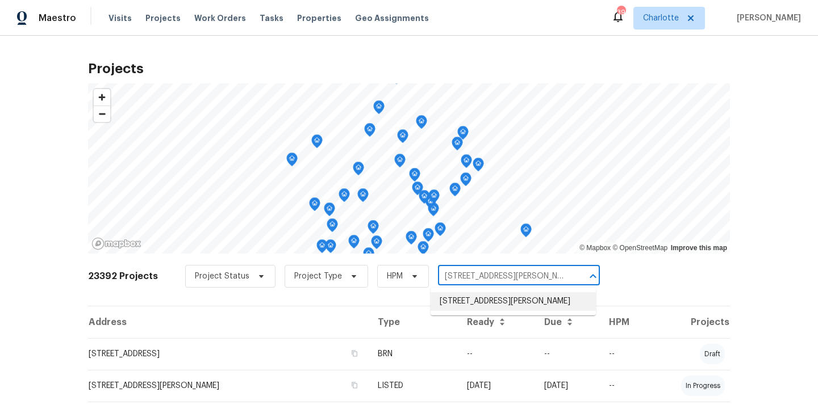
click at [493, 308] on li "[STREET_ADDRESS][PERSON_NAME]" at bounding box center [512, 301] width 165 height 19
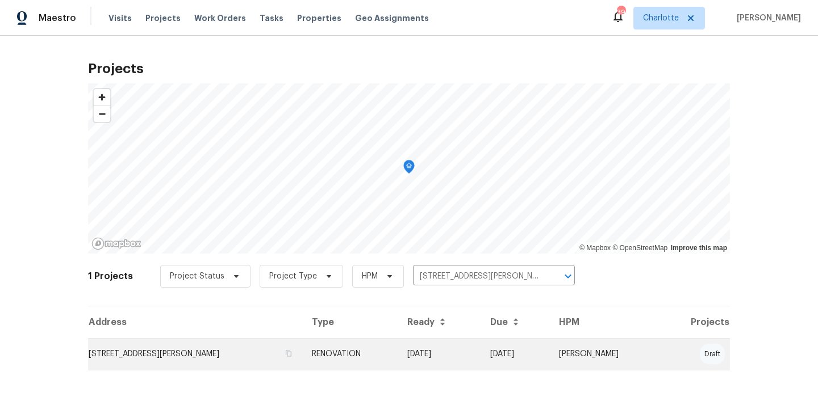
click at [373, 355] on td "RENOVATION" at bounding box center [350, 354] width 95 height 32
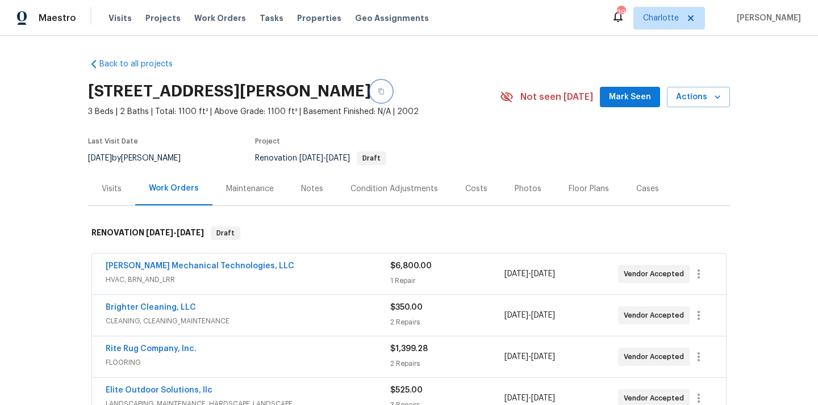
click at [371, 85] on button "button" at bounding box center [381, 91] width 20 height 20
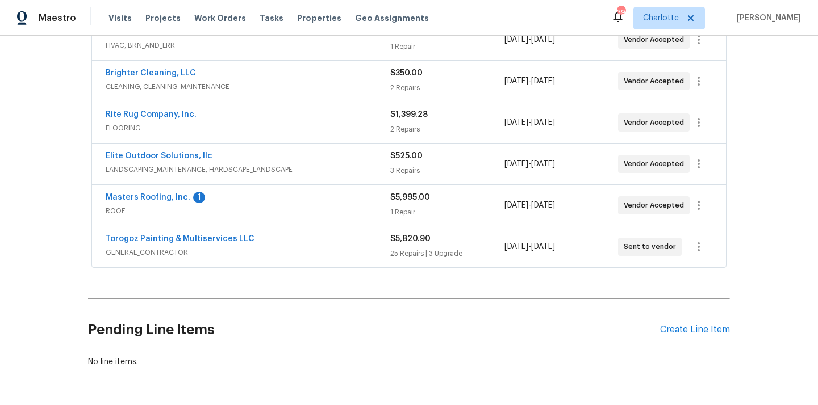
scroll to position [274, 0]
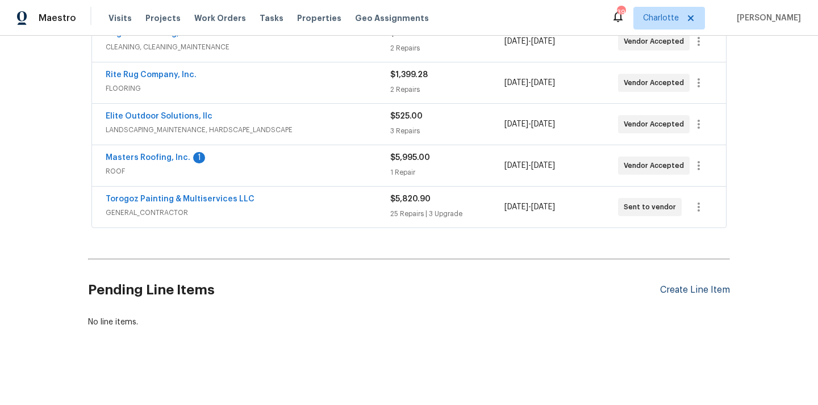
click at [685, 292] on div "Create Line Item" at bounding box center [695, 290] width 70 height 11
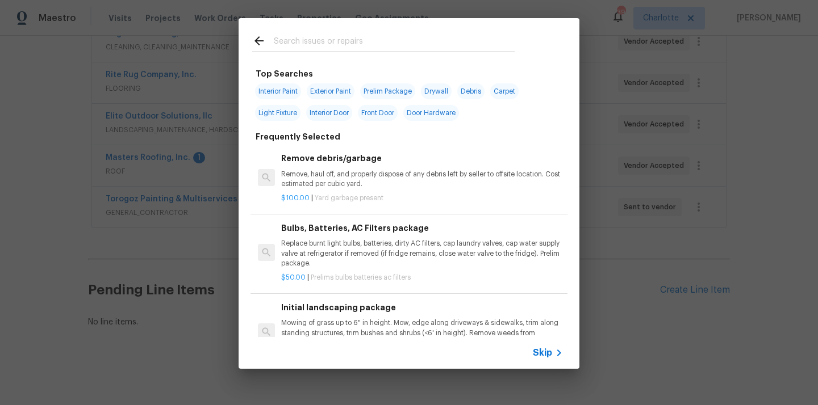
click at [405, 39] on input "text" at bounding box center [394, 42] width 241 height 17
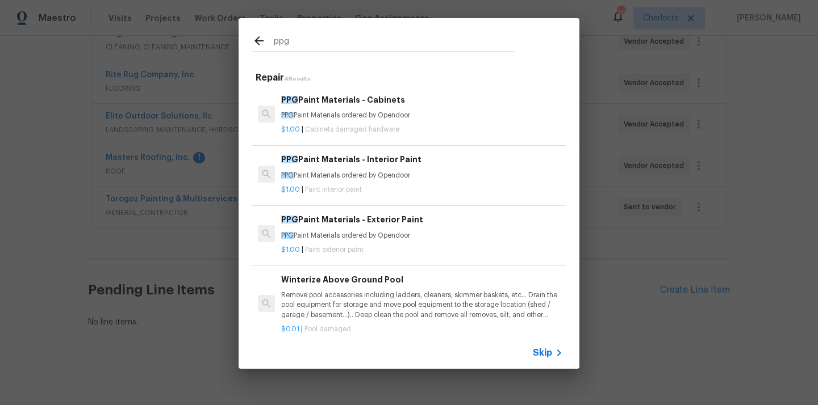
type input "ppg"
click at [378, 115] on p "PPG Paint Materials ordered by Opendoor" at bounding box center [422, 116] width 282 height 10
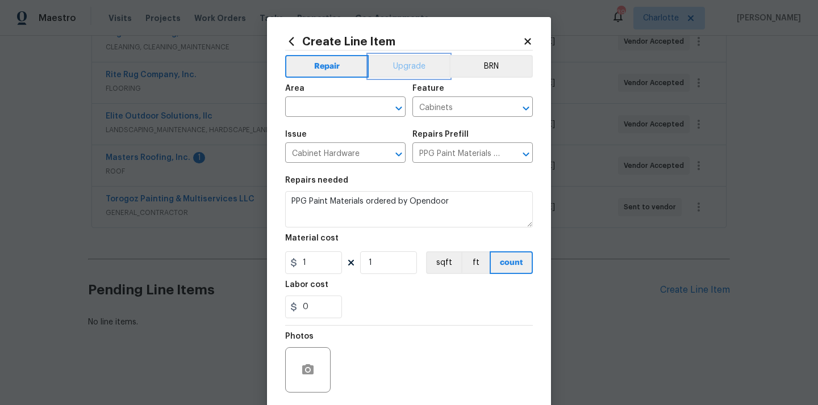
click at [395, 65] on button "Upgrade" at bounding box center [408, 66] width 81 height 23
click at [346, 111] on input "text" at bounding box center [329, 108] width 89 height 18
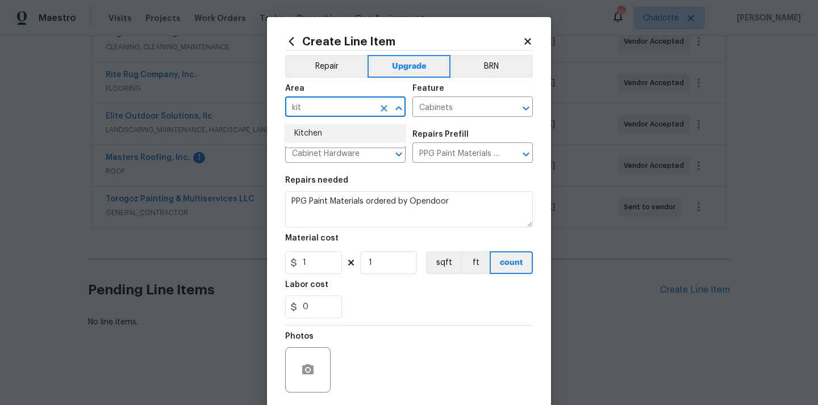
click at [342, 138] on li "Kitchen" at bounding box center [345, 133] width 120 height 19
type input "Kitchen"
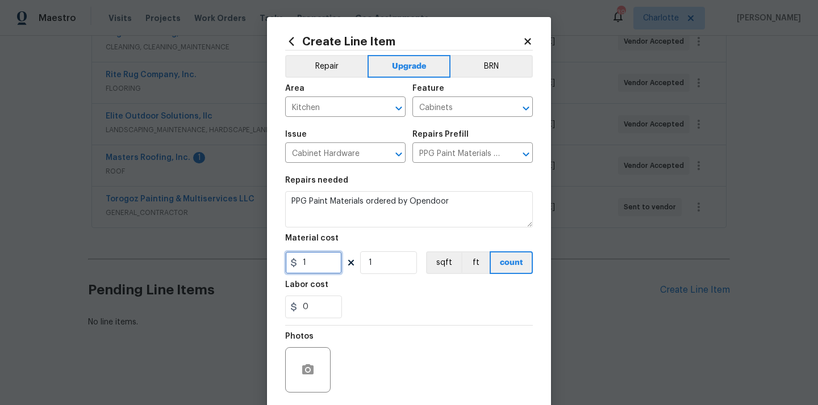
drag, startPoint x: 310, startPoint y: 262, endPoint x: 284, endPoint y: 262, distance: 25.6
click at [289, 262] on div "1" at bounding box center [313, 263] width 57 height 23
paste input "822.12"
type input "822.12"
click at [403, 290] on div "Labor cost" at bounding box center [409, 288] width 248 height 15
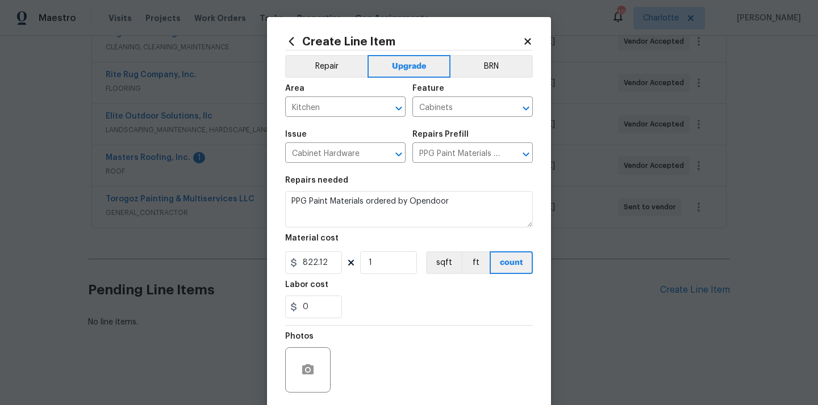
scroll to position [84, 0]
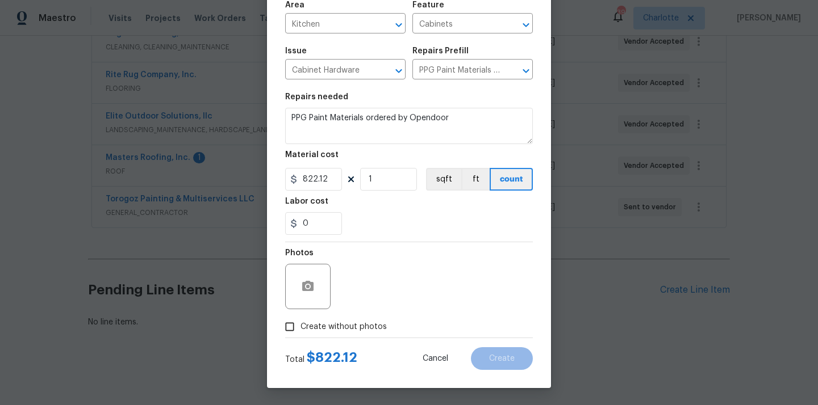
click at [363, 325] on span "Create without photos" at bounding box center [343, 327] width 86 height 12
click at [300, 325] on input "Create without photos" at bounding box center [290, 327] width 22 height 22
checkbox input "true"
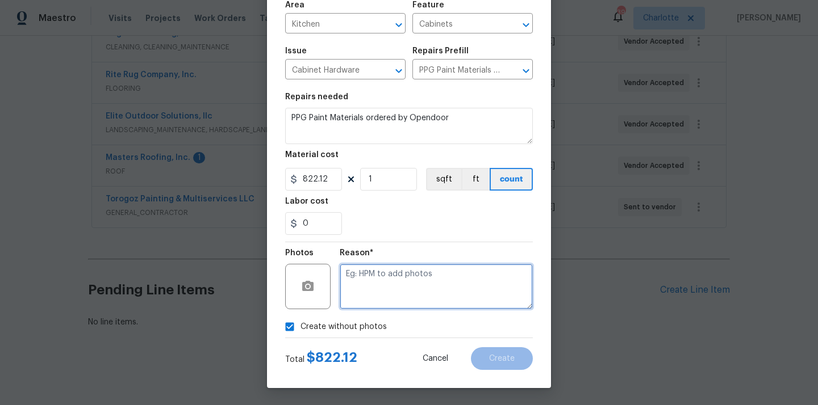
click at [383, 290] on textarea at bounding box center [436, 286] width 193 height 45
type textarea "N/A"
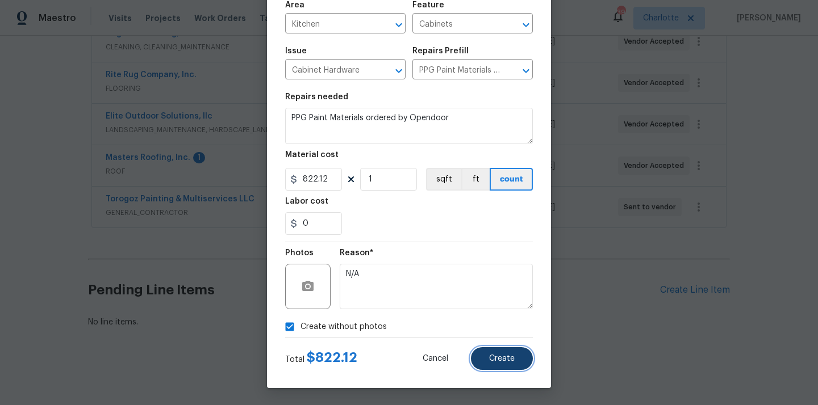
click at [494, 363] on span "Create" at bounding box center [502, 359] width 26 height 9
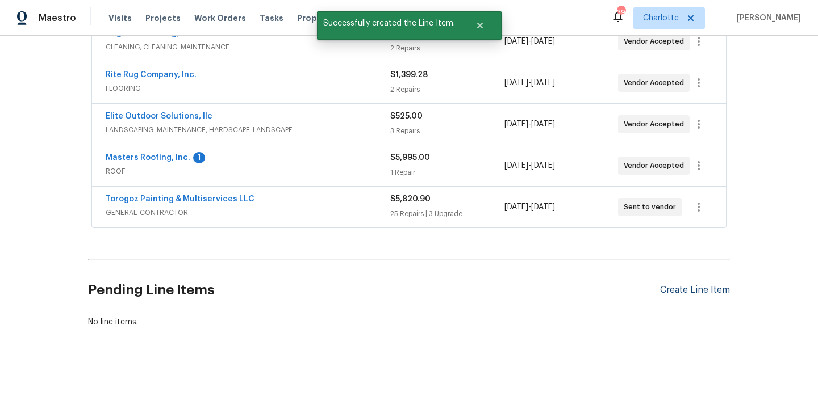
click at [691, 293] on div "Create Line Item" at bounding box center [695, 290] width 70 height 11
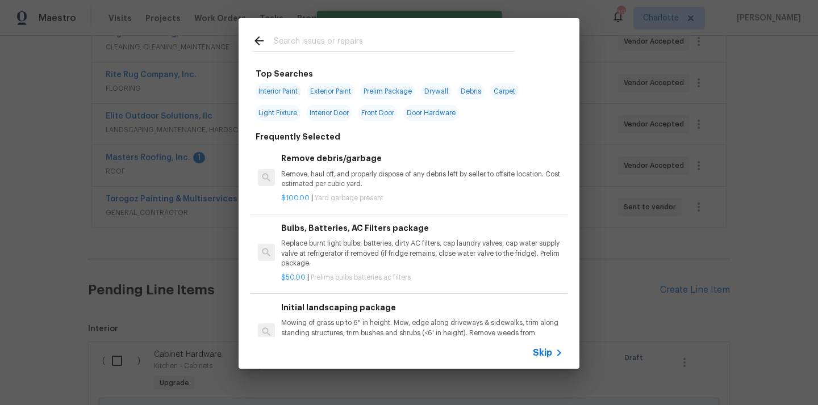
click at [382, 35] on input "text" at bounding box center [394, 42] width 241 height 17
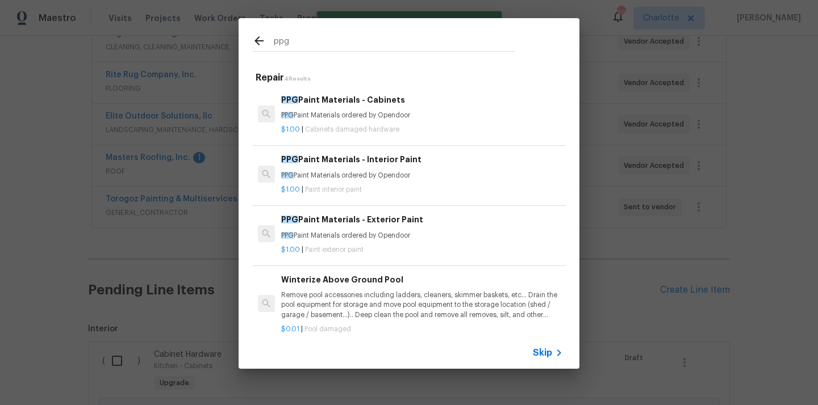
type input "ppg"
click at [370, 167] on div "PPG Paint Materials - Interior Paint PPG Paint Materials ordered by Opendoor" at bounding box center [422, 166] width 282 height 27
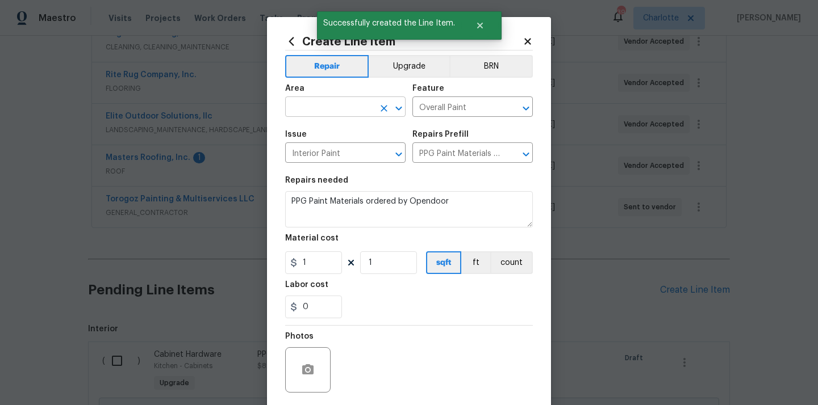
click at [355, 104] on input "text" at bounding box center [329, 108] width 89 height 18
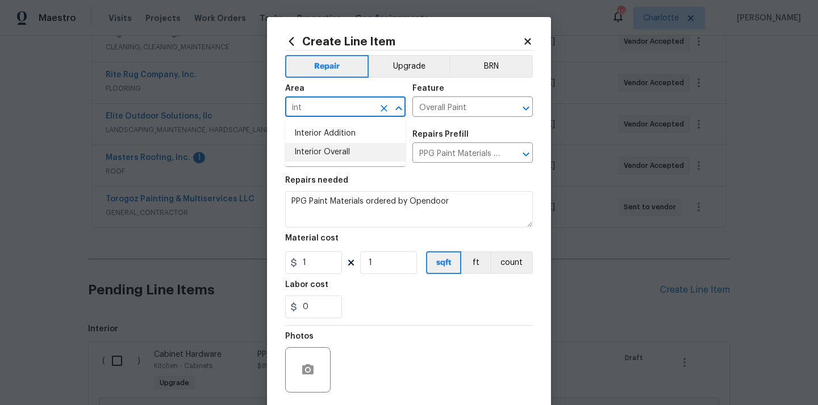
click at [354, 150] on li "Interior Overall" at bounding box center [345, 152] width 120 height 19
type input "Interior Overall"
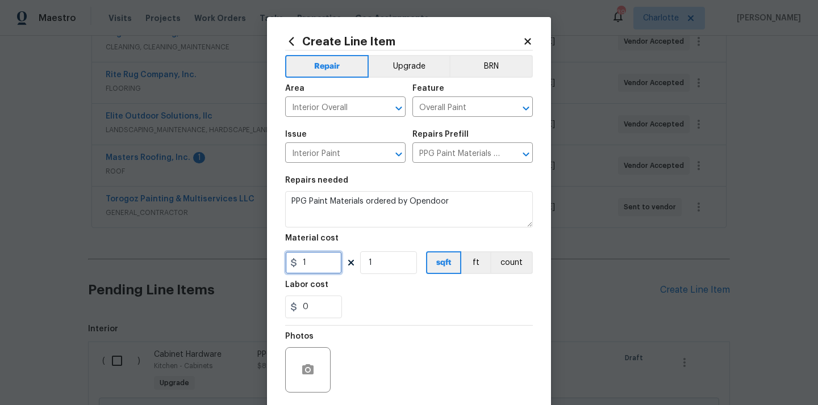
drag, startPoint x: 320, startPoint y: 263, endPoint x: 267, endPoint y: 263, distance: 52.8
click at [274, 263] on div "Create Line Item Repair Upgrade BRN Area Interior Overall ​ Feature Overall Pai…" at bounding box center [409, 244] width 284 height 455
paste input "650.03"
type input "650.03"
click at [389, 312] on div "0" at bounding box center [409, 307] width 248 height 23
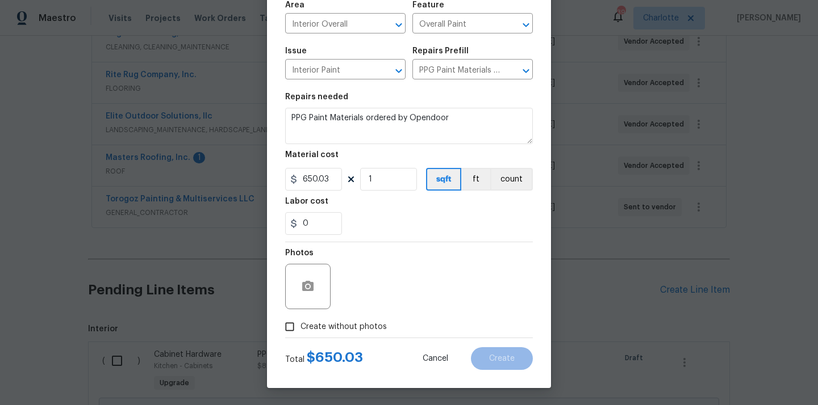
click at [372, 326] on span "Create without photos" at bounding box center [343, 327] width 86 height 12
click at [300, 326] on input "Create without photos" at bounding box center [290, 327] width 22 height 22
checkbox input "true"
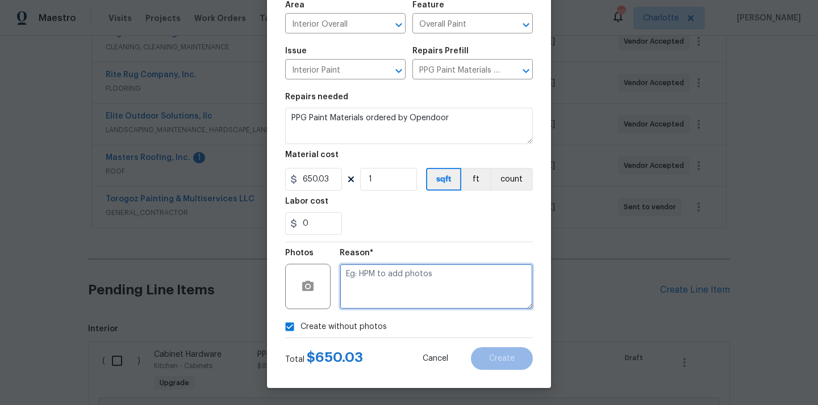
click at [396, 295] on textarea at bounding box center [436, 286] width 193 height 45
type textarea "N/A"
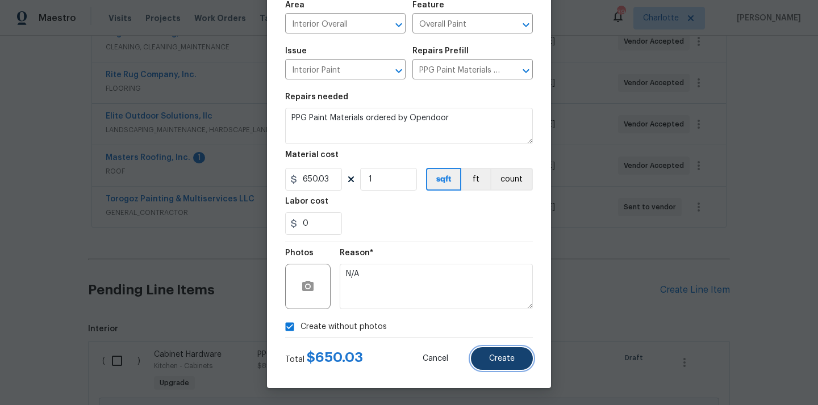
click at [491, 354] on button "Create" at bounding box center [502, 358] width 62 height 23
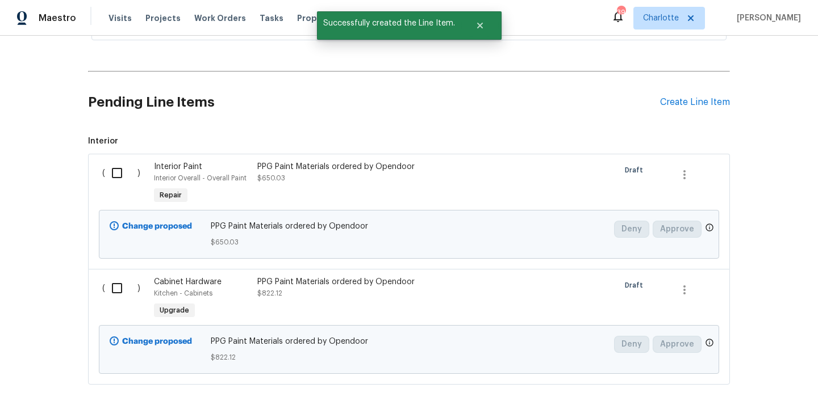
scroll to position [477, 0]
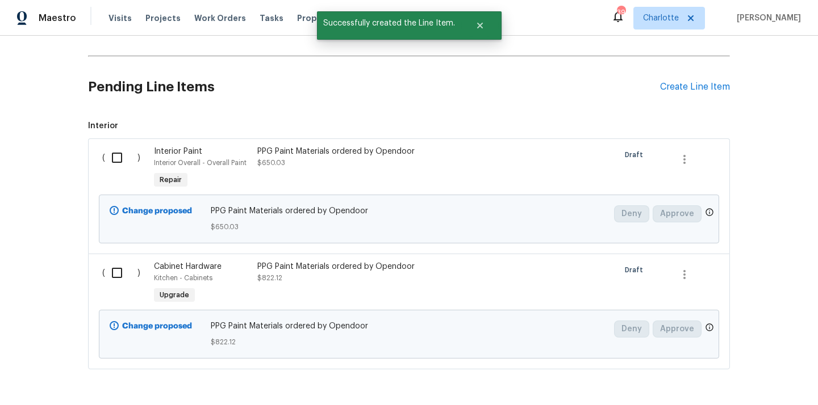
click at [118, 159] on input "checkbox" at bounding box center [121, 158] width 32 height 24
checkbox input "true"
click at [118, 271] on input "checkbox" at bounding box center [121, 273] width 32 height 24
checkbox input "true"
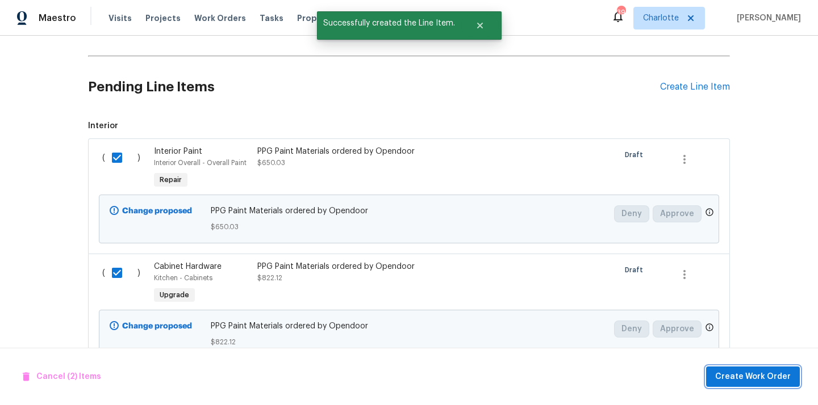
click at [734, 376] on span "Create Work Order" at bounding box center [753, 377] width 76 height 14
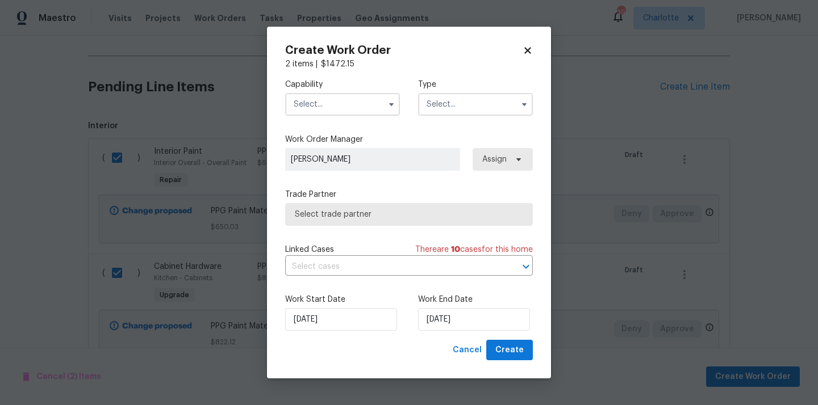
click at [371, 106] on input "text" at bounding box center [342, 104] width 115 height 23
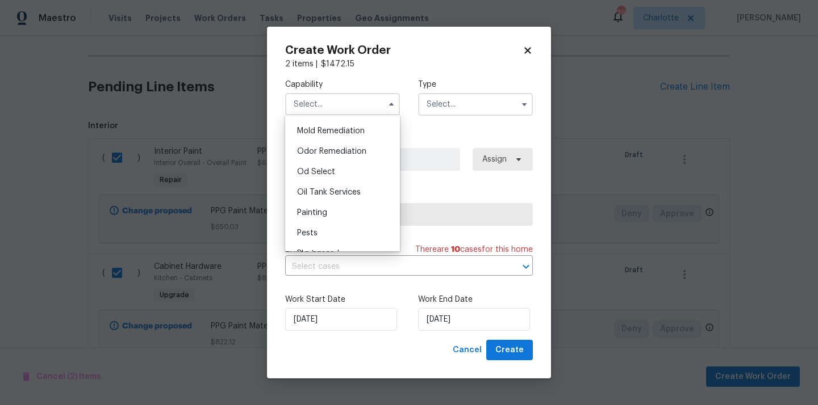
scroll to position [870, 0]
click at [365, 214] on div "Painting" at bounding box center [342, 212] width 109 height 20
type input "Painting"
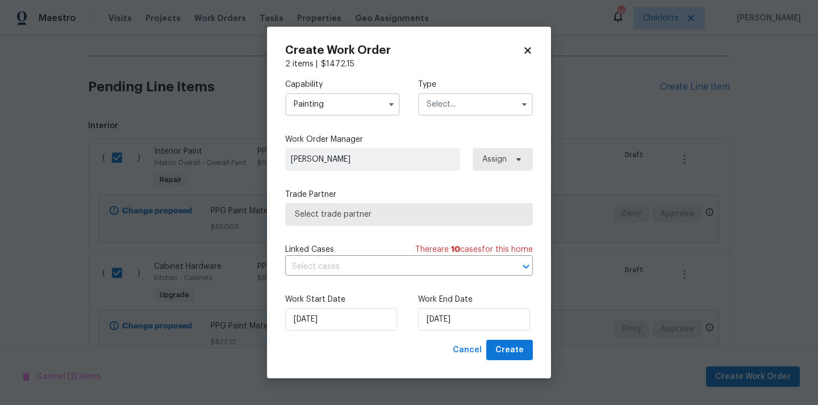
click at [451, 103] on input "text" at bounding box center [475, 104] width 115 height 23
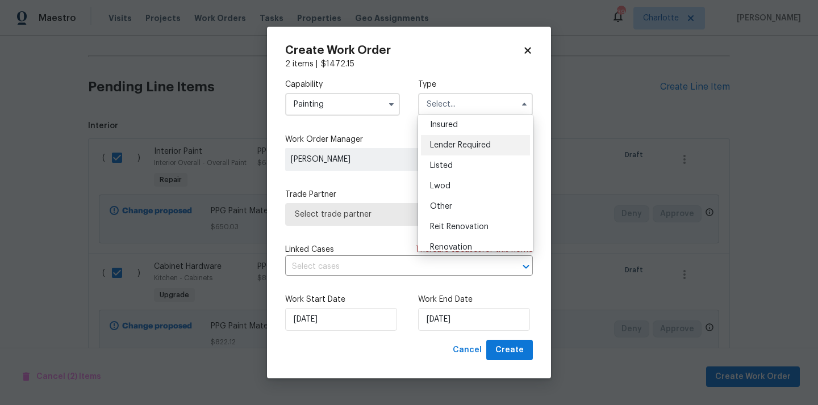
scroll to position [112, 0]
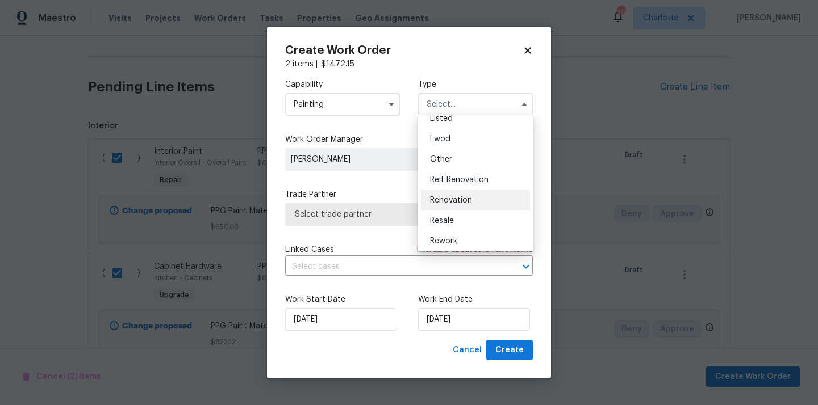
click at [469, 207] on div "Renovation" at bounding box center [475, 200] width 109 height 20
type input "Renovation"
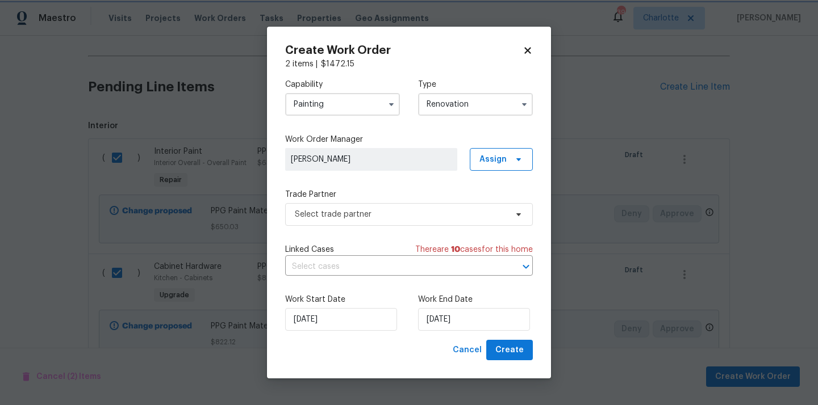
scroll to position [0, 0]
click at [502, 322] on input "[DATE]" at bounding box center [474, 319] width 112 height 23
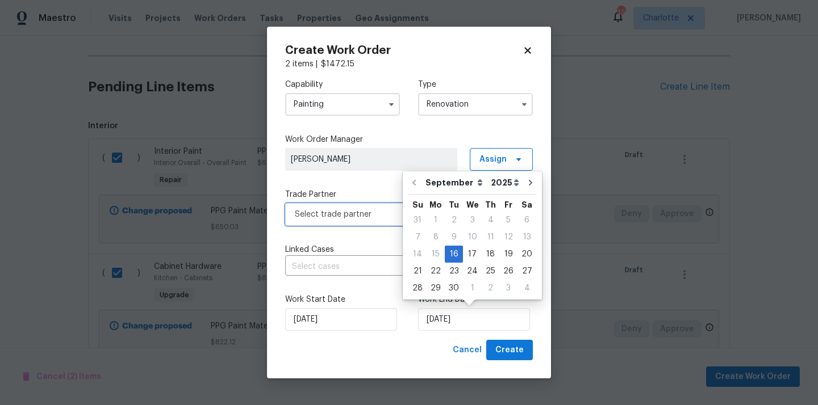
click at [382, 212] on span "Select trade partner" at bounding box center [401, 214] width 212 height 11
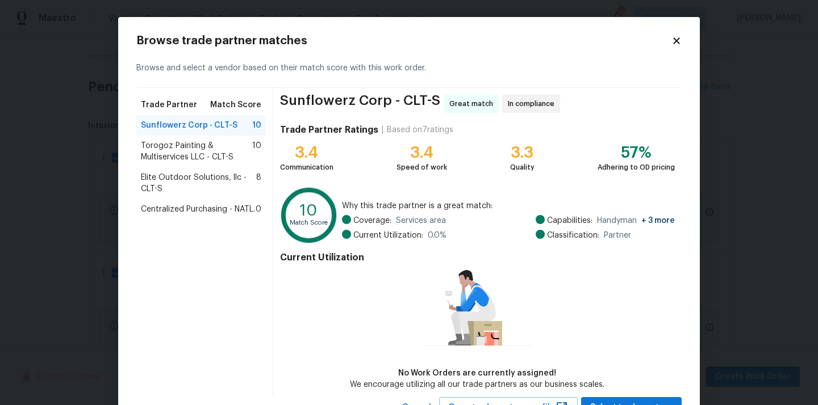
click at [177, 206] on span "Centralized Purchasing - NATL." at bounding box center [198, 209] width 114 height 11
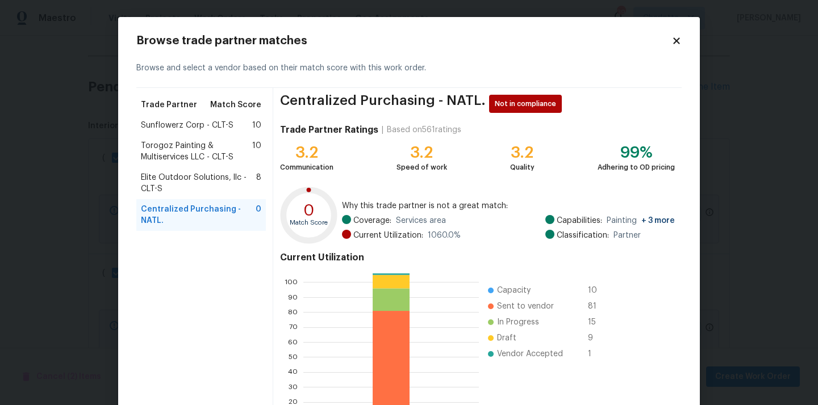
scroll to position [95, 0]
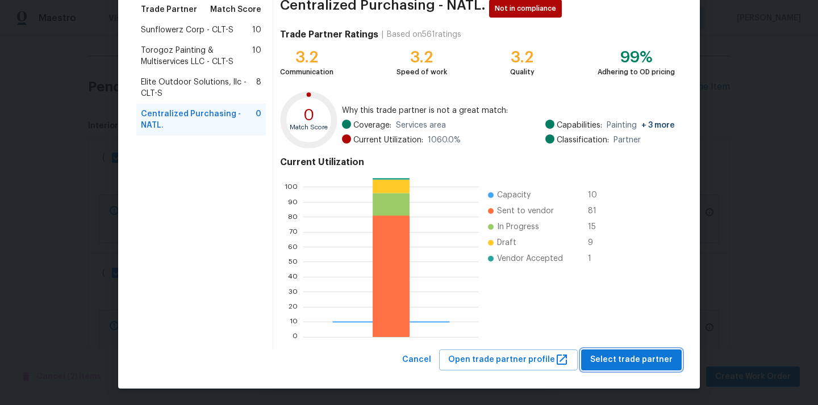
click at [637, 353] on span "Select trade partner" at bounding box center [631, 360] width 82 height 14
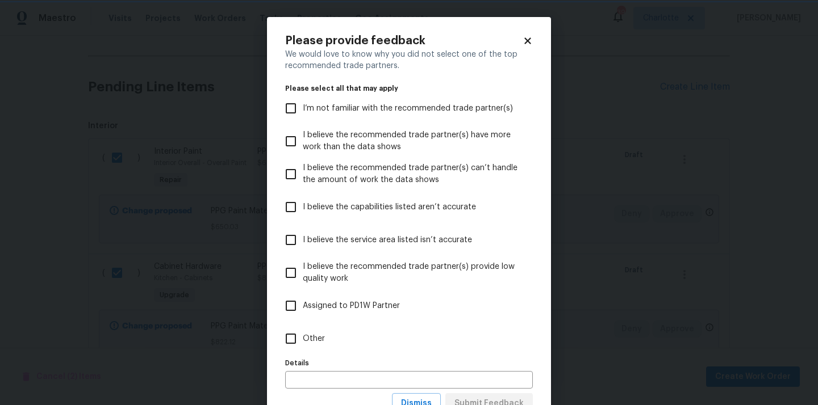
scroll to position [0, 0]
click at [460, 345] on label "Other" at bounding box center [401, 338] width 245 height 33
click at [303, 345] on input "Other" at bounding box center [291, 339] width 24 height 24
checkbox input "true"
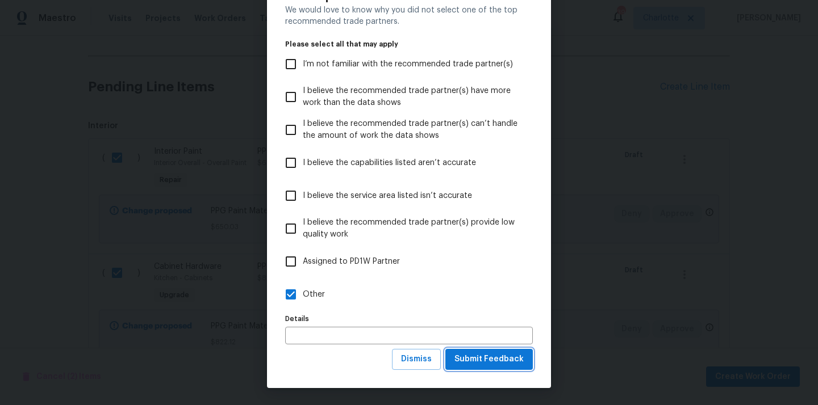
click at [485, 359] on span "Submit Feedback" at bounding box center [488, 360] width 69 height 14
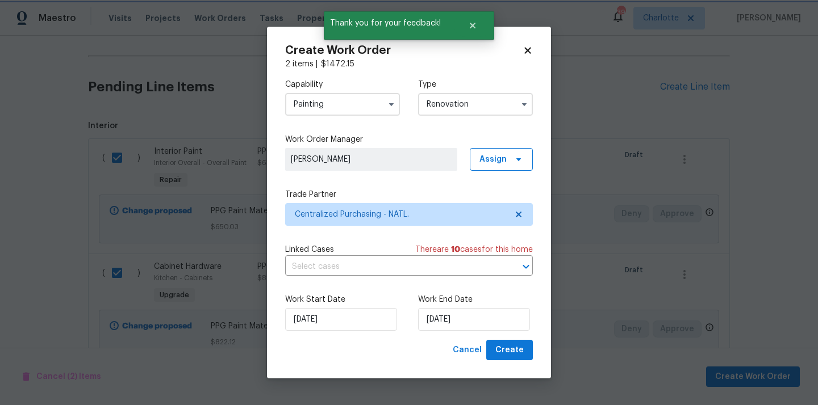
scroll to position [0, 0]
click at [505, 352] on span "Create" at bounding box center [509, 350] width 28 height 14
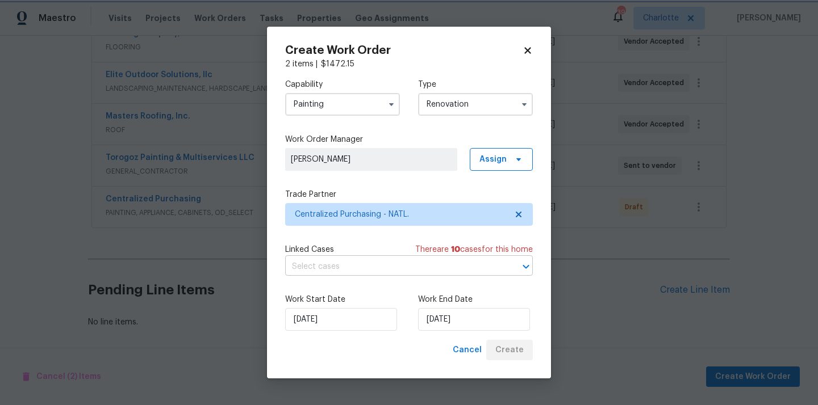
scroll to position [316, 0]
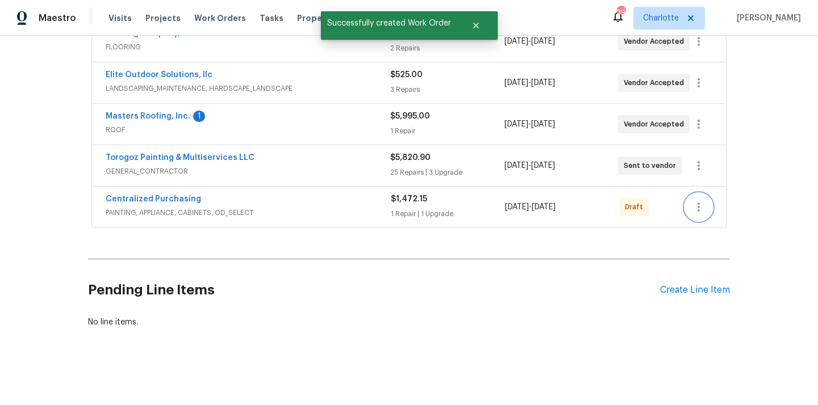
click at [696, 206] on icon "button" at bounding box center [699, 207] width 14 height 14
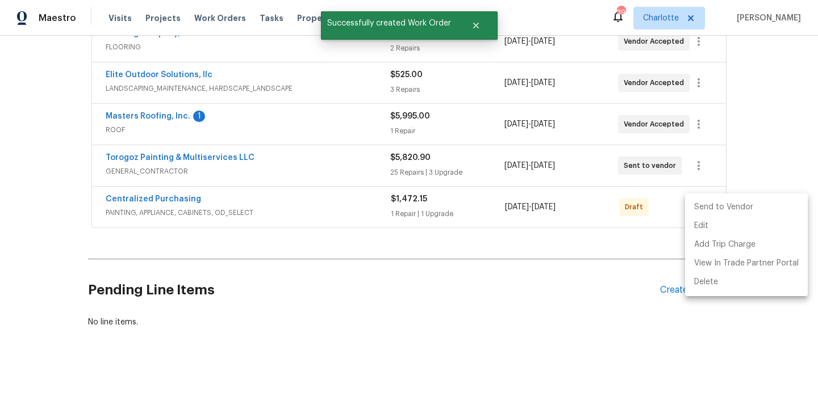
click at [705, 211] on li "Send to Vendor" at bounding box center [746, 207] width 123 height 19
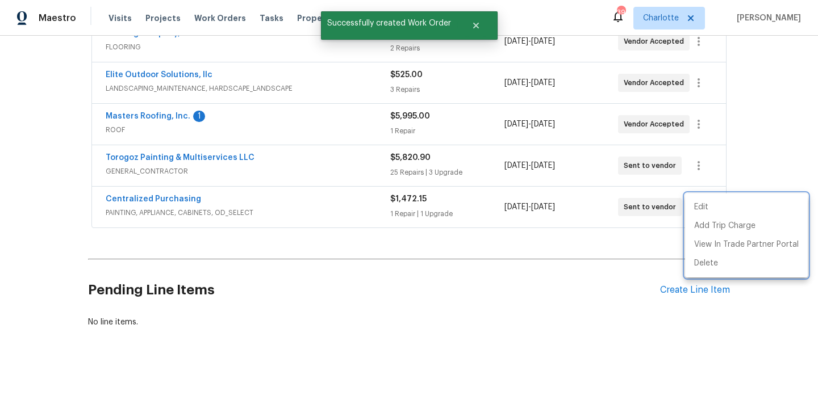
click at [227, 193] on div at bounding box center [409, 202] width 818 height 405
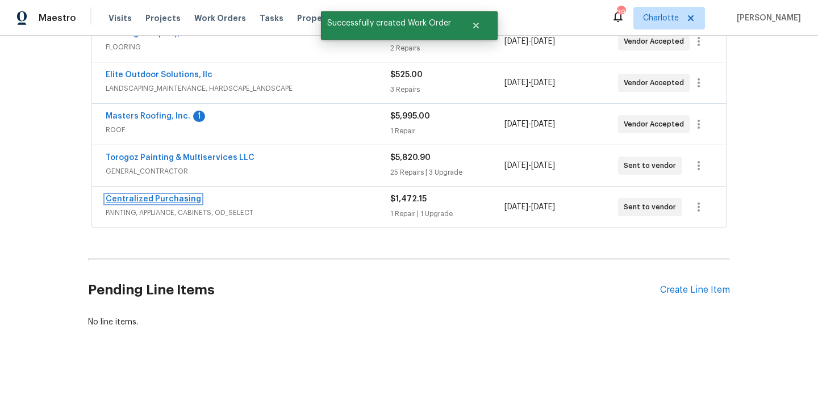
click at [146, 198] on link "Centralized Purchasing" at bounding box center [153, 199] width 95 height 8
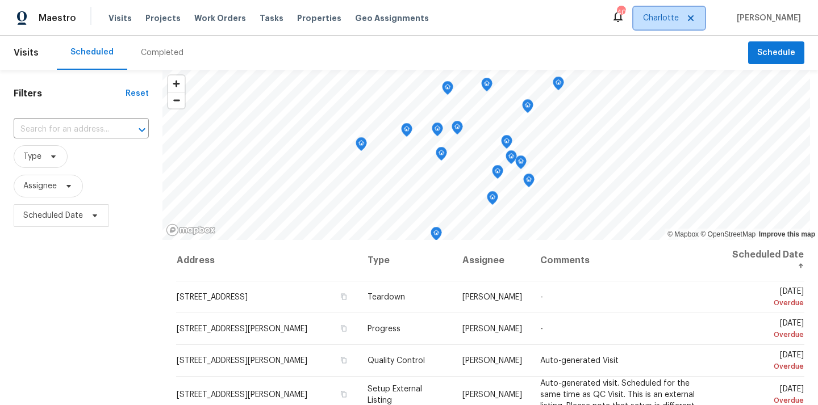
click at [658, 19] on span "Charlotte" at bounding box center [661, 17] width 36 height 11
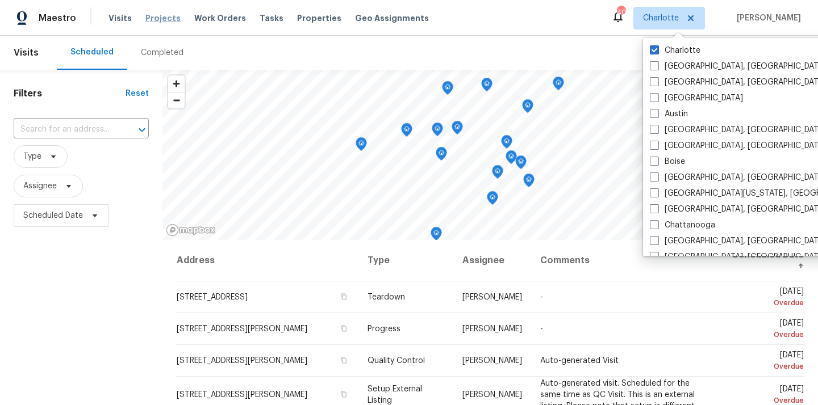
click at [150, 22] on span "Projects" at bounding box center [162, 17] width 35 height 11
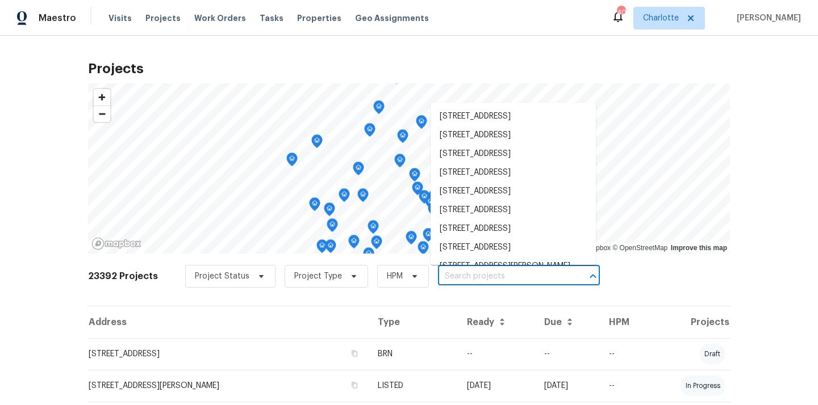
click at [488, 268] on input "text" at bounding box center [503, 277] width 130 height 18
paste input "[STREET_ADDRESS][PERSON_NAME]"
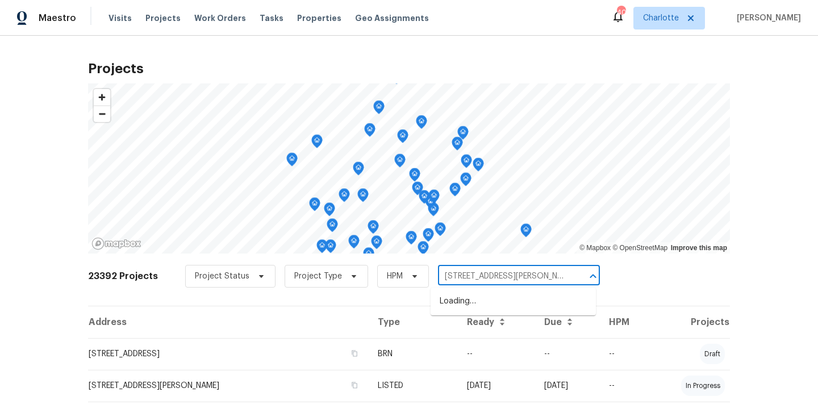
type input "[STREET_ADDRESS][PERSON_NAME]"
click at [487, 297] on li "[STREET_ADDRESS][PERSON_NAME]" at bounding box center [512, 301] width 165 height 19
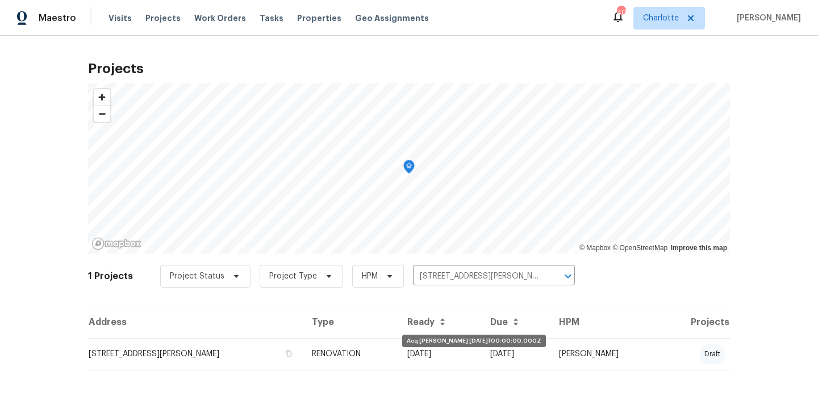
click at [421, 341] on td "[DATE]" at bounding box center [439, 354] width 83 height 32
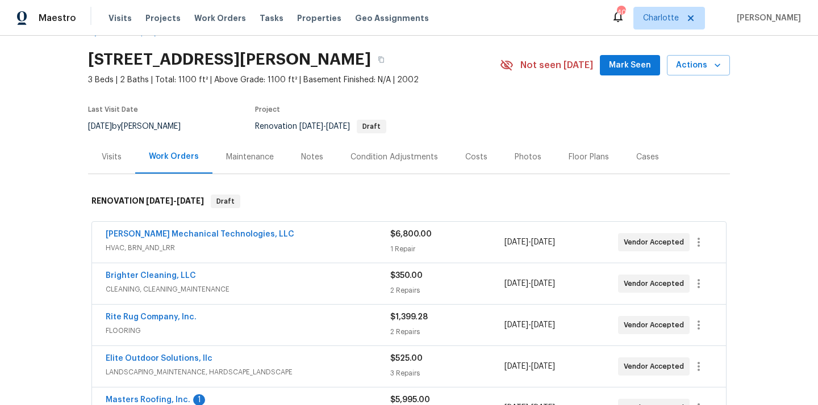
scroll to position [39, 0]
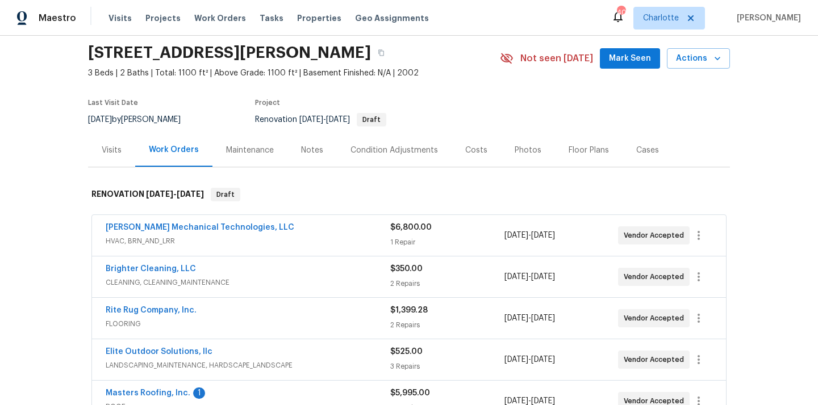
click at [334, 48] on h2 "[STREET_ADDRESS][PERSON_NAME]" at bounding box center [229, 52] width 283 height 11
copy h2 "28213"
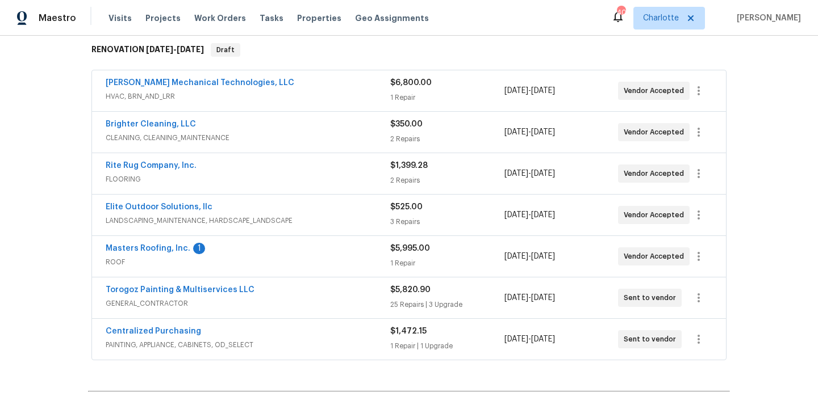
scroll to position [186, 0]
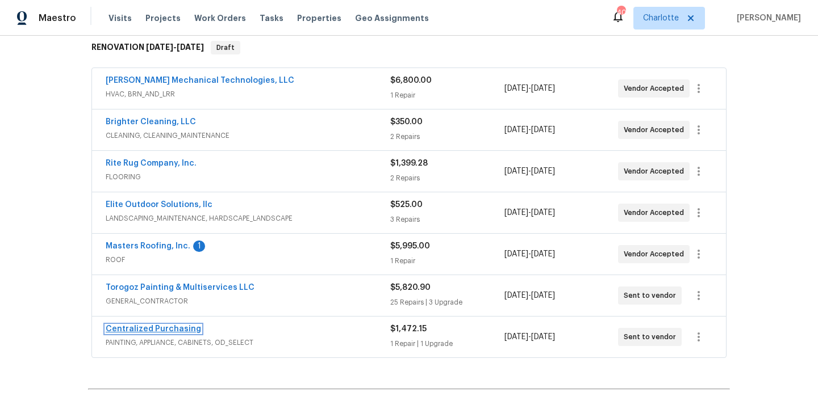
click at [154, 329] on link "Centralized Purchasing" at bounding box center [153, 329] width 95 height 8
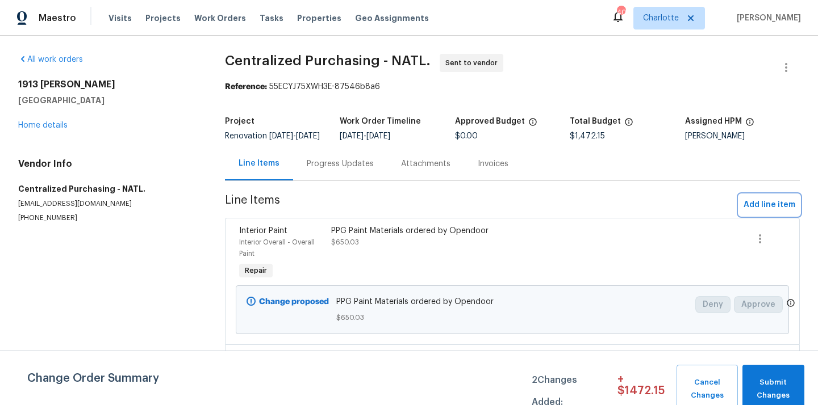
click at [762, 212] on span "Add line item" at bounding box center [769, 205] width 52 height 14
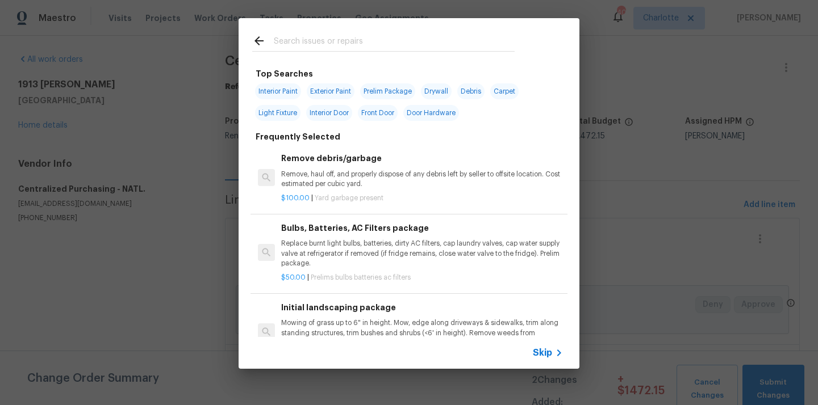
click at [456, 51] on input "text" at bounding box center [394, 42] width 241 height 17
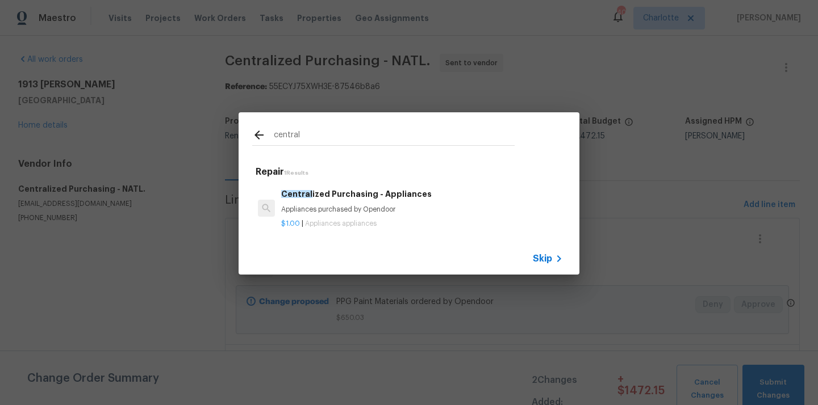
type input "central"
click at [344, 188] on h6 "Central ized Purchasing - Appliances" at bounding box center [422, 194] width 282 height 12
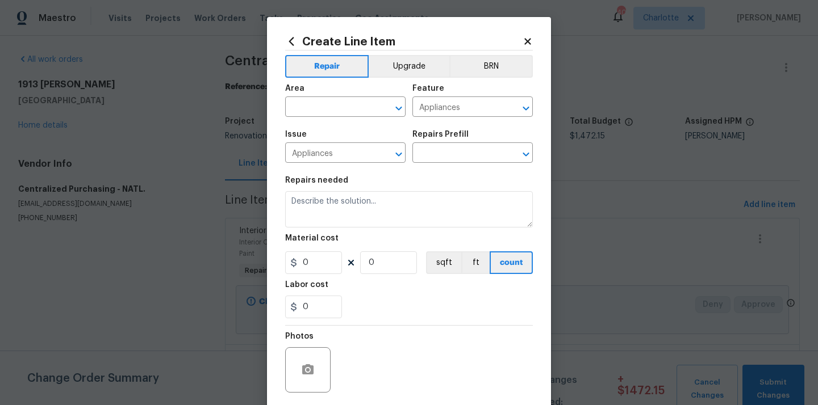
type input "Centralized Purchasing - Appliances $1.00"
type textarea "Appliances purchased by Opendoor"
type input "1"
click at [338, 102] on input "text" at bounding box center [329, 108] width 89 height 18
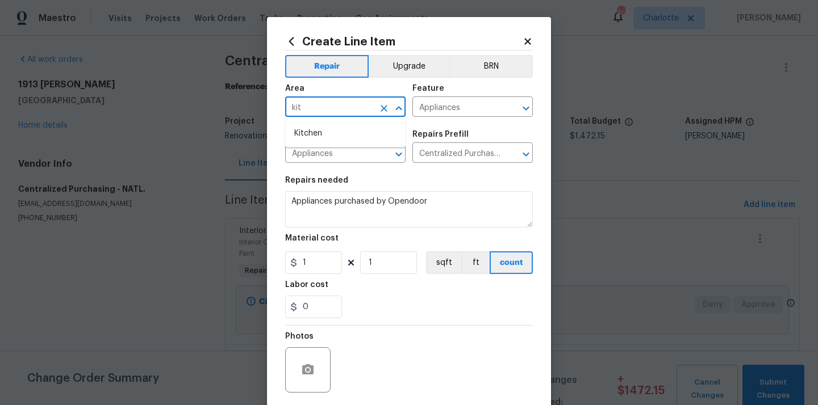
click at [330, 122] on ul "Kitchen" at bounding box center [345, 134] width 120 height 28
click at [323, 131] on li "Kitchen" at bounding box center [345, 133] width 120 height 19
type input "Kitchen"
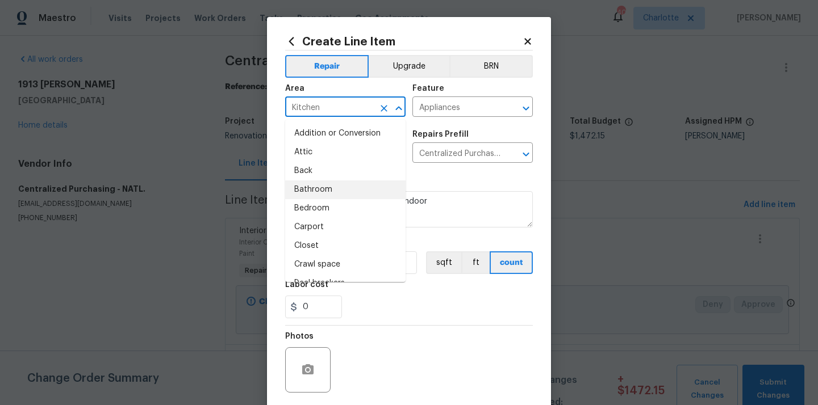
click at [450, 177] on section "Repairs needed Appliances purchased by Opendoor Material cost 1 1 sqft ft count…" at bounding box center [409, 248] width 248 height 156
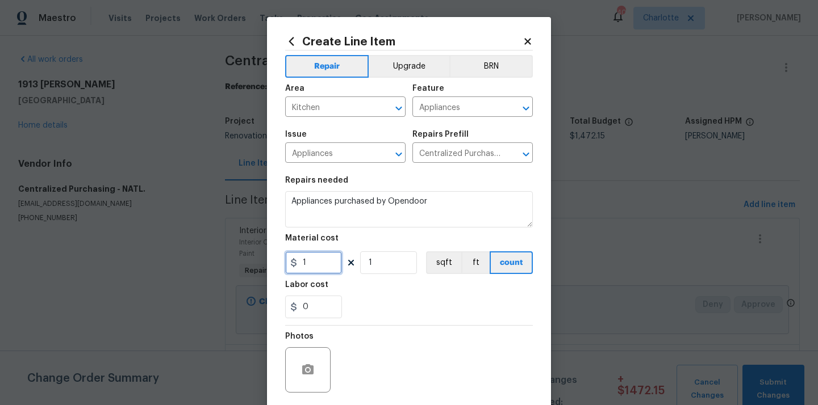
drag, startPoint x: 315, startPoint y: 267, endPoint x: 259, endPoint y: 267, distance: 56.2
click at [259, 267] on div "Create Line Item Repair Upgrade BRN Area Kitchen ​ Feature Appliances ​ Issue A…" at bounding box center [409, 202] width 818 height 405
paste input "382.64"
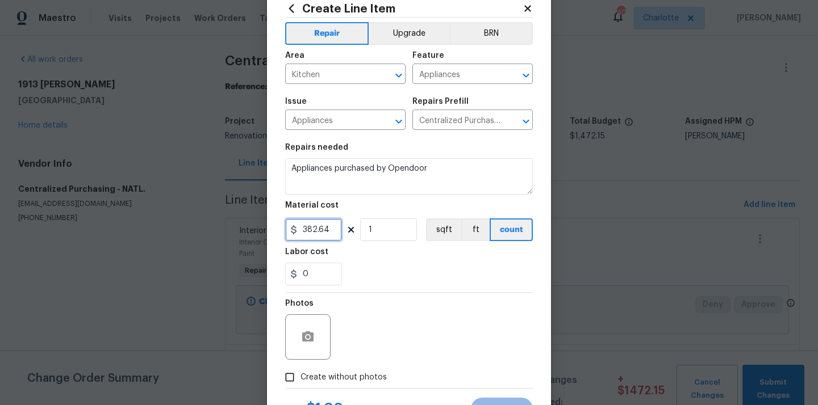
scroll to position [84, 0]
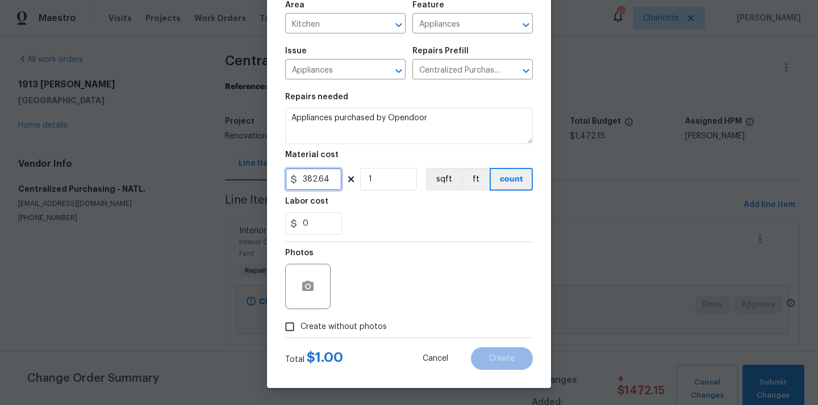
type input "382.64"
click at [356, 326] on span "Create without photos" at bounding box center [343, 327] width 86 height 12
click at [300, 326] on input "Create without photos" at bounding box center [290, 327] width 22 height 22
checkbox input "true"
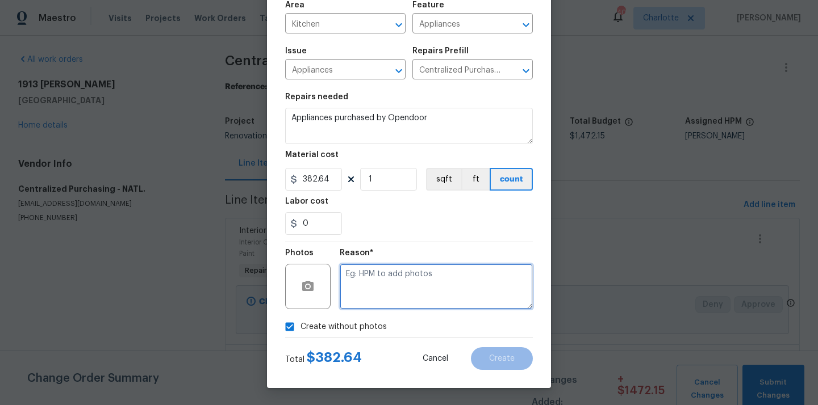
click at [385, 298] on textarea at bounding box center [436, 286] width 193 height 45
type textarea "n"
type textarea "M"
type textarea "NA"
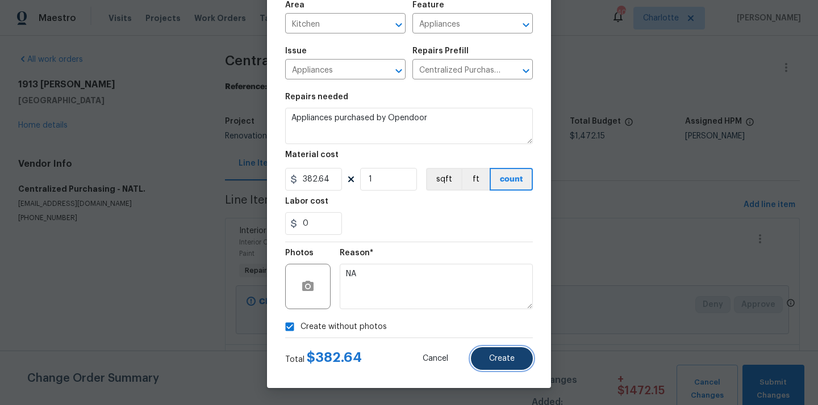
click at [514, 359] on button "Create" at bounding box center [502, 358] width 62 height 23
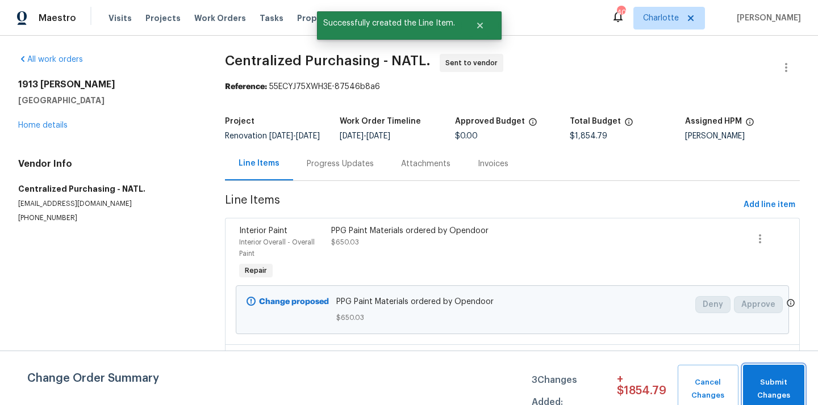
click at [776, 381] on span "Submit Changes" at bounding box center [773, 389] width 50 height 26
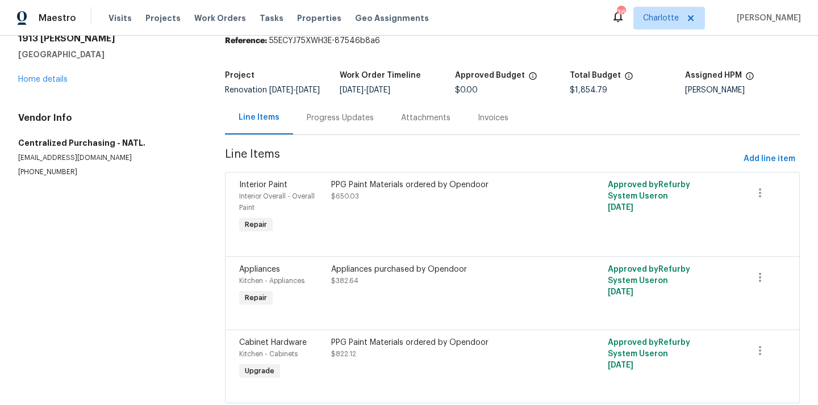
scroll to position [74, 0]
